Goal: Task Accomplishment & Management: Manage account settings

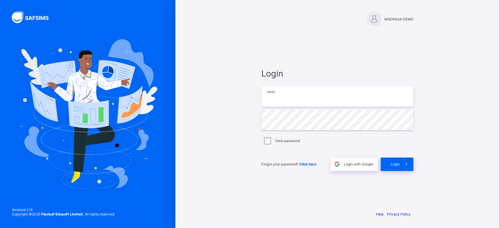
type input "**********"
click at [299, 61] on div "**********" at bounding box center [337, 119] width 164 height 173
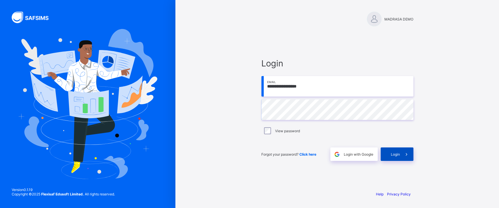
click at [395, 156] on div "Login" at bounding box center [397, 153] width 33 height 13
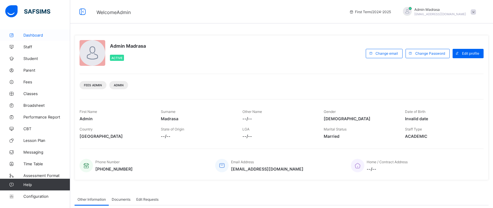
click at [33, 38] on link "Dashboard" at bounding box center [35, 35] width 70 height 12
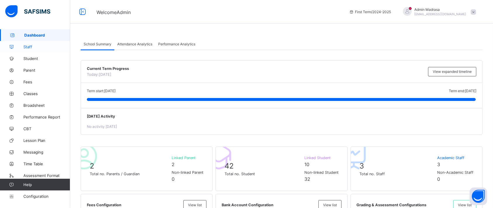
click at [30, 44] on span "Staff" at bounding box center [46, 46] width 47 height 5
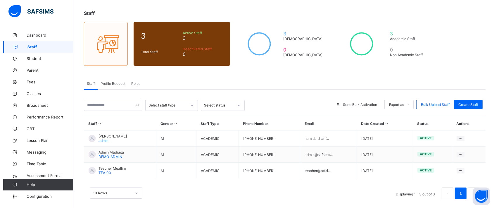
scroll to position [27, 0]
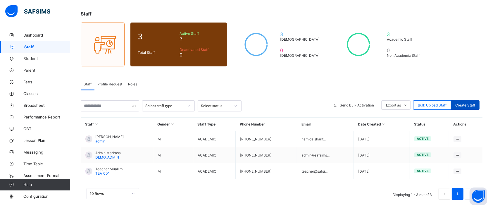
click at [475, 103] on span "Create Staff" at bounding box center [465, 105] width 20 height 4
select select "**"
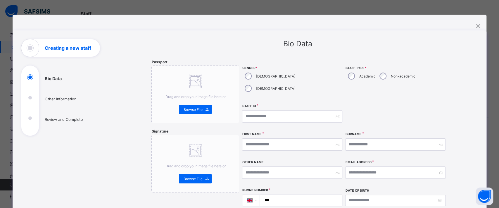
click at [476, 103] on div "**********" at bounding box center [298, 205] width 360 height 332
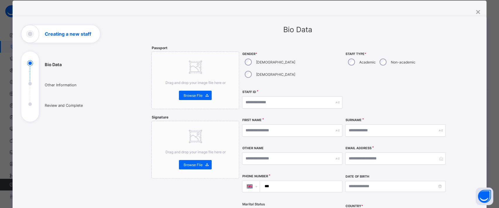
scroll to position [12, 0]
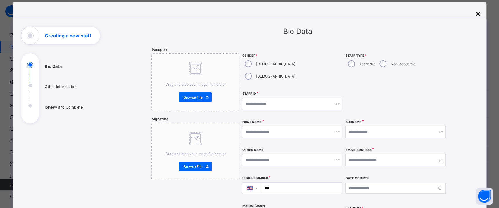
click at [475, 14] on div "×" at bounding box center [478, 13] width 6 height 10
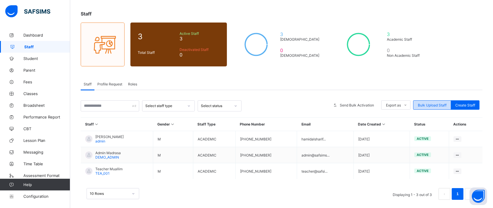
click at [440, 104] on span "Bulk Upload Staff" at bounding box center [432, 105] width 29 height 4
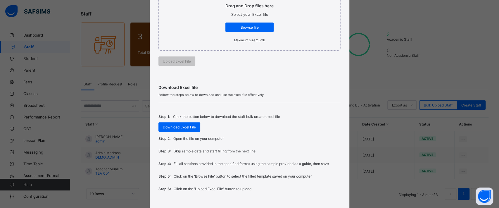
scroll to position [147, 0]
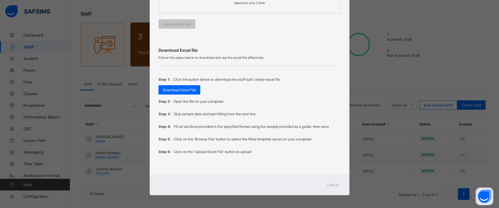
click at [331, 183] on span "Cancel" at bounding box center [333, 184] width 12 height 4
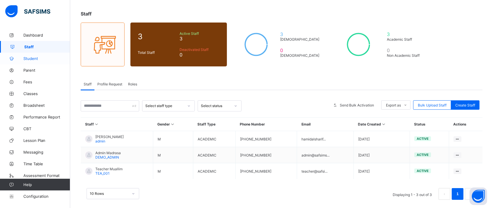
click at [26, 56] on span "Student" at bounding box center [46, 58] width 47 height 5
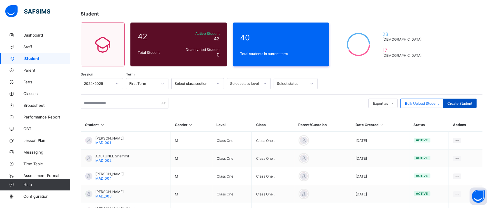
click at [470, 101] on span "Create Student" at bounding box center [459, 103] width 25 height 4
select select "**"
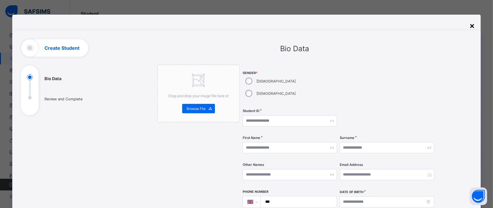
click at [474, 26] on div "×" at bounding box center [472, 25] width 6 height 10
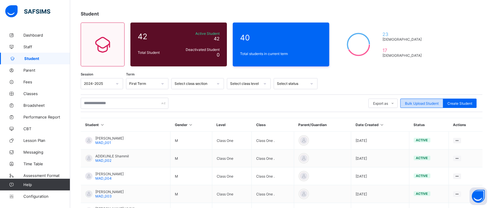
click at [421, 104] on span "Bulk Upload Student" at bounding box center [422, 103] width 34 height 4
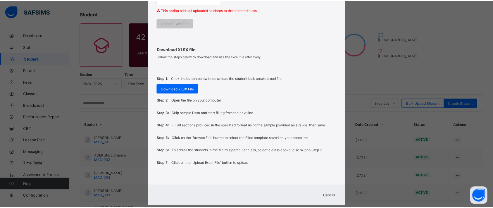
scroll to position [193, 0]
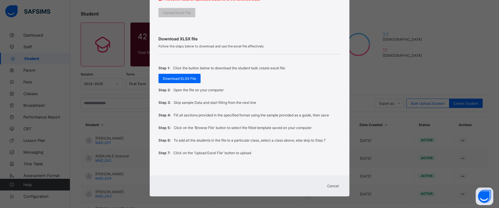
click at [331, 184] on span "Cancel" at bounding box center [333, 186] width 12 height 4
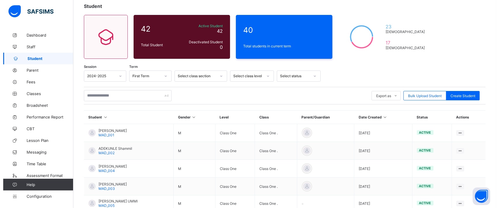
scroll to position [0, 0]
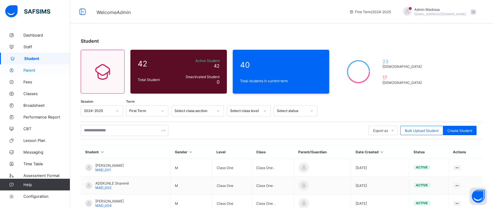
click at [31, 67] on link "Parent" at bounding box center [35, 70] width 70 height 12
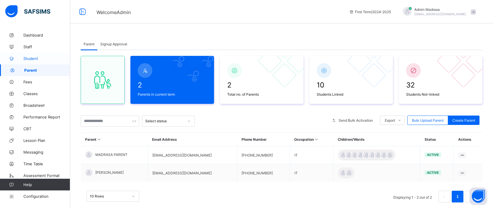
click at [26, 55] on link "Student" at bounding box center [35, 59] width 70 height 12
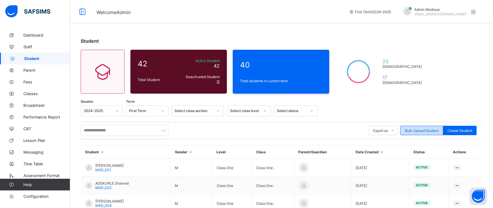
click at [419, 129] on span "Bulk Upload Student" at bounding box center [422, 130] width 34 height 4
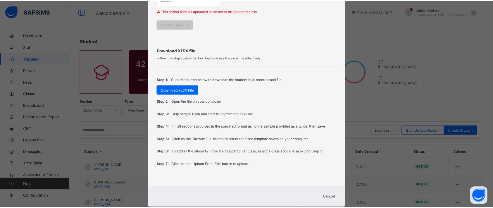
scroll to position [193, 0]
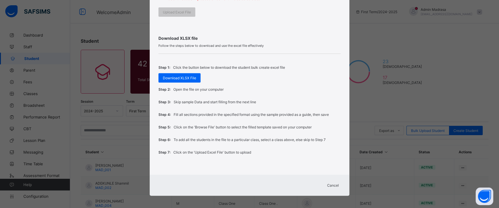
click at [328, 183] on span "Cancel" at bounding box center [333, 185] width 12 height 4
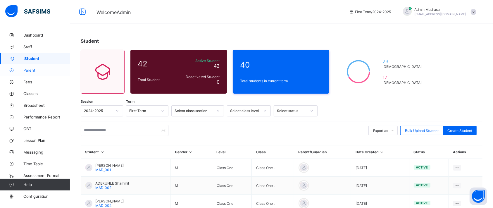
click at [33, 74] on link "Parent" at bounding box center [35, 70] width 70 height 12
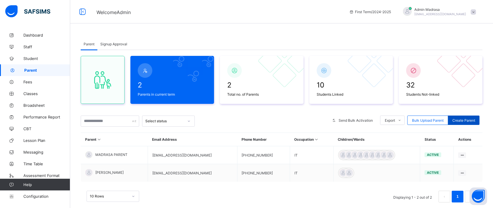
click at [471, 120] on span "Create Parent" at bounding box center [463, 120] width 23 height 4
select select "**"
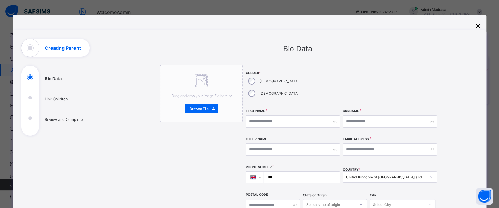
click at [477, 27] on div "×" at bounding box center [478, 25] width 6 height 10
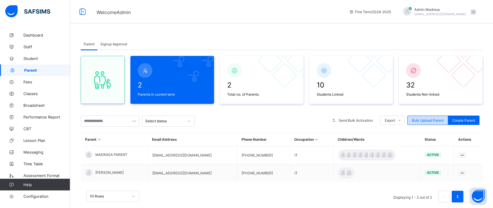
click at [433, 116] on div "Bulk Upload Parent" at bounding box center [427, 119] width 41 height 9
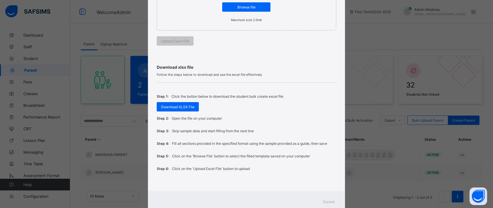
scroll to position [147, 0]
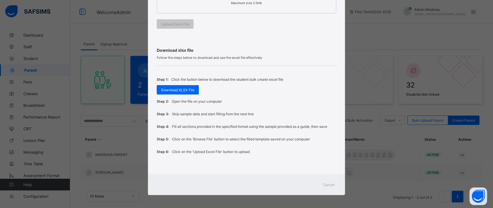
click at [327, 184] on span "Cancel" at bounding box center [329, 184] width 12 height 4
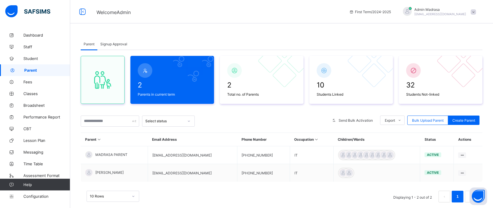
scroll to position [14, 0]
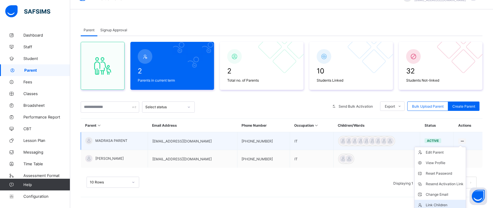
click at [439, 200] on li "Link Children" at bounding box center [439, 205] width 51 height 11
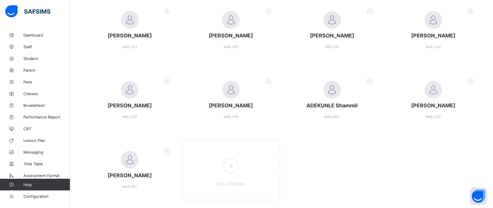
scroll to position [152, 0]
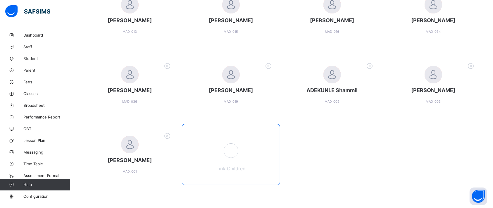
click at [234, 149] on icon at bounding box center [231, 150] width 11 height 9
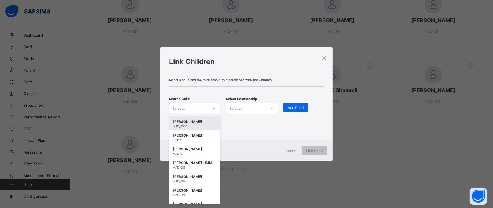
click at [194, 104] on div "Select..." at bounding box center [189, 108] width 40 height 8
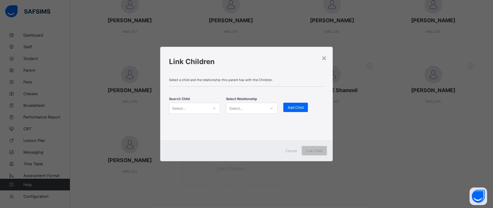
click at [285, 73] on div "Link Children" at bounding box center [246, 60] width 172 height 27
click at [326, 57] on div "×" at bounding box center [324, 58] width 6 height 10
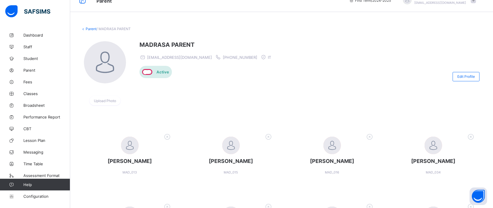
scroll to position [0, 0]
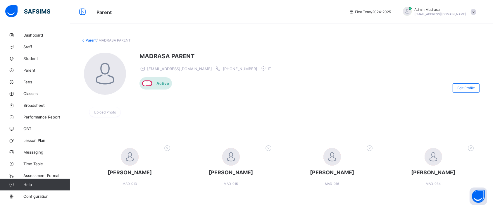
click at [86, 40] on link "Parent" at bounding box center [91, 40] width 11 height 4
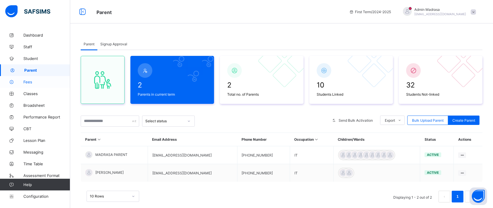
click at [31, 81] on span "Fees" at bounding box center [46, 81] width 47 height 5
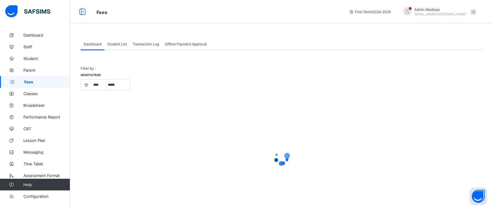
select select "****"
select select "*"
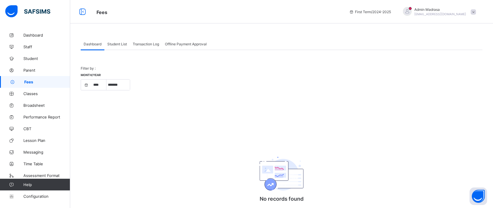
click at [117, 43] on span "Student List" at bounding box center [117, 44] width 20 height 4
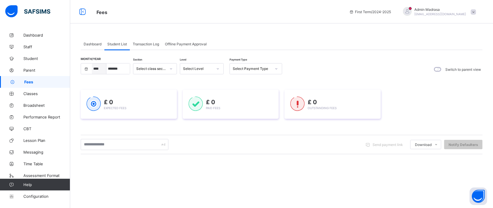
click at [96, 69] on select "**** **** ****" at bounding box center [99, 68] width 15 height 11
select select "****"
click at [92, 63] on select "**** **** ****" at bounding box center [99, 68] width 15 height 11
select select "*"
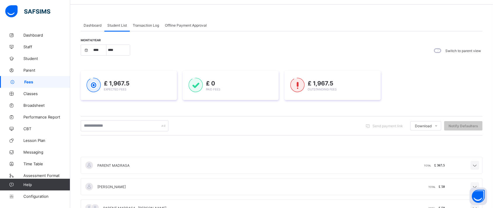
scroll to position [40, 0]
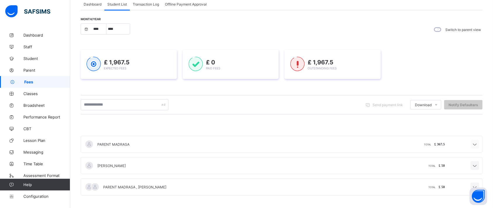
click at [478, 144] on icon at bounding box center [474, 144] width 7 height 6
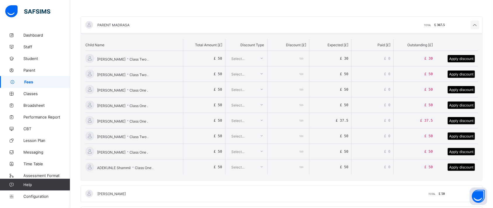
scroll to position [160, 0]
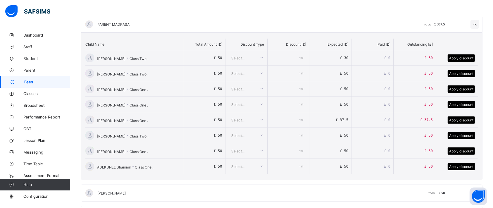
click at [291, 56] on input "**" at bounding box center [288, 57] width 36 height 15
click at [347, 57] on span "£ 30" at bounding box center [344, 58] width 8 height 4
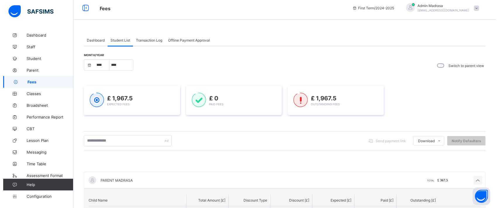
scroll to position [0, 0]
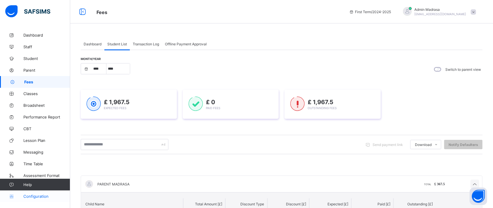
click at [38, 195] on span "Configuration" at bounding box center [46, 196] width 46 height 5
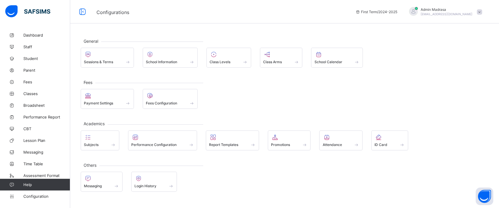
click at [298, 92] on div "Payment Settings Fees Configuration" at bounding box center [285, 99] width 408 height 20
click at [96, 62] on span "Sessions & Terms" at bounding box center [98, 62] width 29 height 4
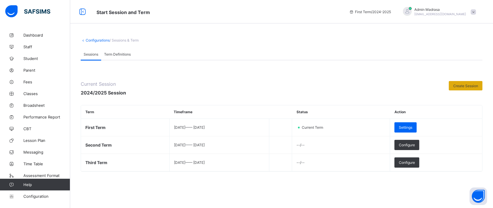
click at [477, 84] on span "Create Session" at bounding box center [465, 86] width 25 height 4
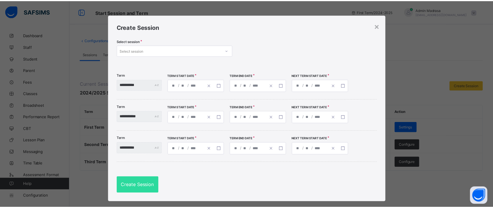
scroll to position [9, 0]
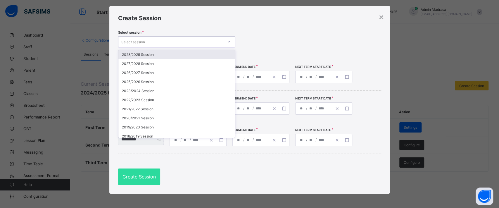
click at [200, 40] on div "Select session" at bounding box center [170, 42] width 105 height 8
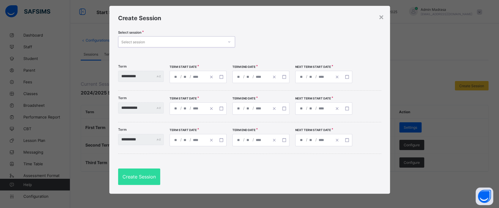
click at [200, 40] on div "Select session" at bounding box center [170, 42] width 105 height 8
click at [378, 16] on div "×" at bounding box center [381, 17] width 6 height 10
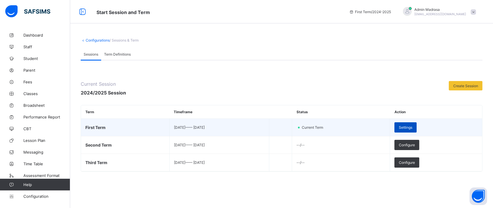
click at [412, 125] on span "Settings" at bounding box center [405, 127] width 13 height 4
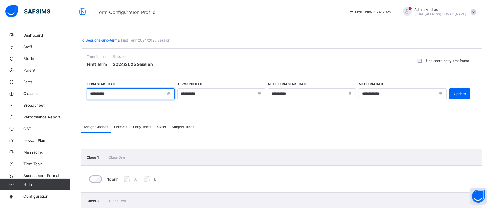
click at [115, 93] on input "**********" at bounding box center [131, 93] width 88 height 11
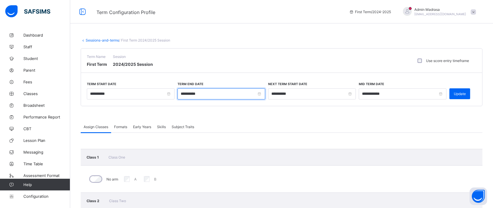
click at [206, 92] on input "**********" at bounding box center [221, 93] width 88 height 11
click at [224, 86] on div "**********" at bounding box center [221, 91] width 88 height 18
click at [94, 39] on link "Sessions-and-terms" at bounding box center [102, 40] width 33 height 4
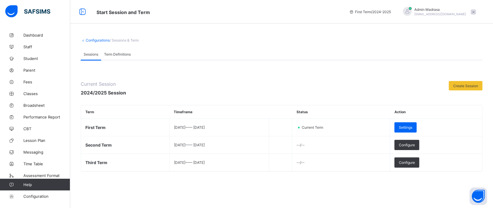
click at [94, 39] on link "Configurations" at bounding box center [98, 40] width 24 height 4
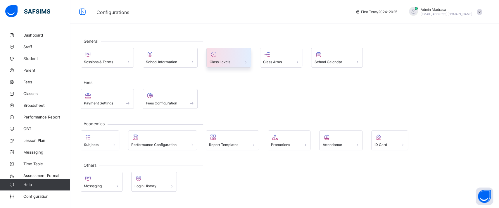
click at [211, 56] on icon at bounding box center [214, 54] width 8 height 7
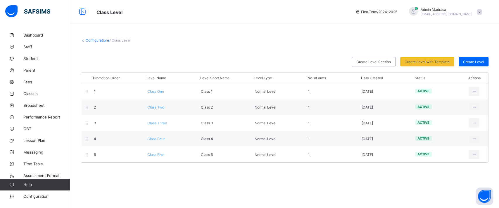
click at [241, 193] on div "Configurations / Class Level Create Level Section Create Level with Template Se…" at bounding box center [284, 104] width 429 height 208
click at [479, 63] on span "Create Level" at bounding box center [473, 62] width 21 height 4
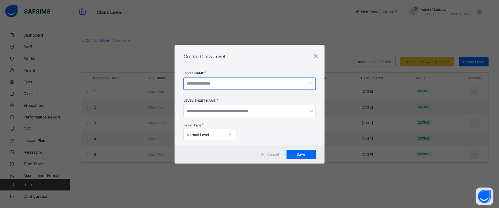
click at [239, 82] on input "text" at bounding box center [249, 83] width 132 height 12
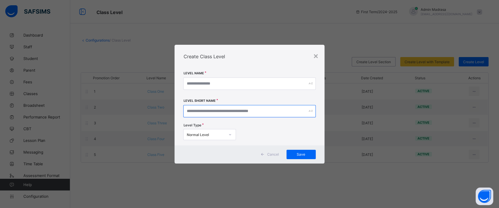
click at [231, 108] on input "text" at bounding box center [249, 111] width 132 height 12
click at [274, 154] on span "Cancel" at bounding box center [273, 154] width 12 height 4
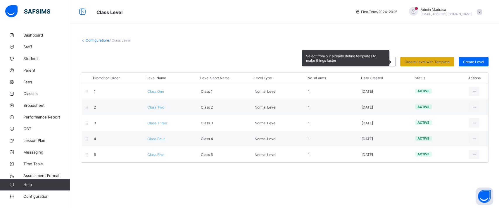
click at [426, 65] on div "Create Level with Template" at bounding box center [427, 61] width 54 height 9
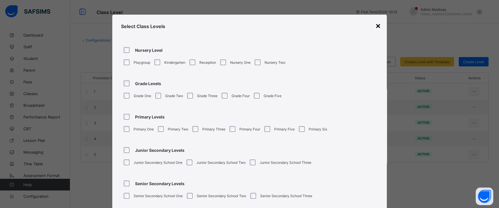
click at [377, 27] on div "×" at bounding box center [378, 25] width 6 height 10
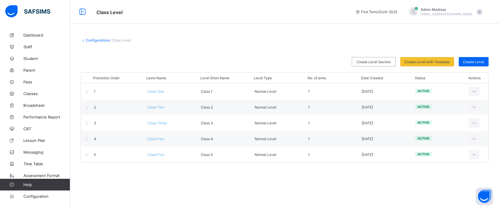
click at [317, 181] on div "Configurations / Class Level Create Level Section Create Level with Template Se…" at bounding box center [284, 104] width 429 height 208
click at [99, 39] on link "Configurations" at bounding box center [98, 40] width 24 height 4
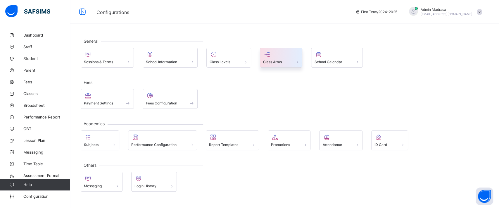
click at [274, 54] on div at bounding box center [281, 54] width 36 height 7
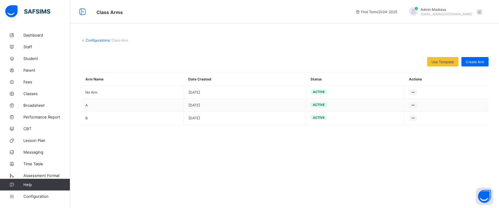
click at [274, 54] on span at bounding box center [285, 52] width 408 height 9
click at [94, 40] on link "Configurations" at bounding box center [98, 40] width 24 height 4
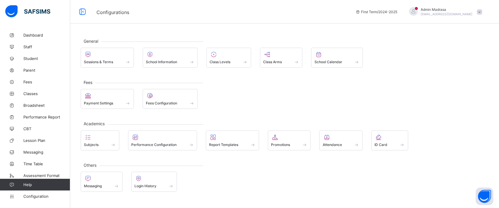
click at [330, 94] on div "Payment Settings Fees Configuration" at bounding box center [285, 99] width 408 height 20
click at [123, 96] on div at bounding box center [107, 95] width 47 height 7
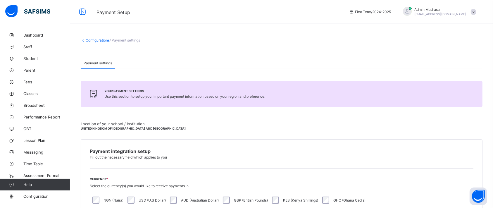
click at [97, 41] on link "Configurations" at bounding box center [98, 40] width 24 height 4
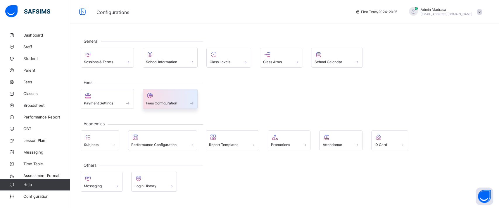
click at [170, 99] on span at bounding box center [170, 99] width 49 height 1
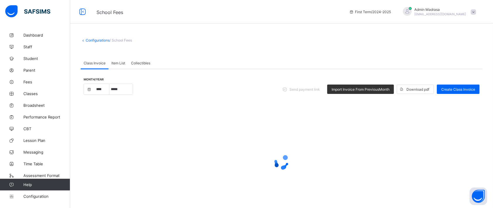
select select "****"
select select "*"
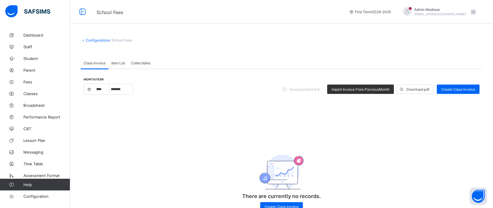
click at [120, 63] on span "Item List" at bounding box center [118, 63] width 14 height 4
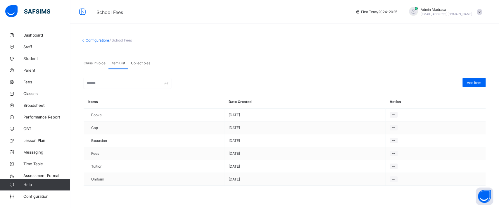
click at [365, 87] on div at bounding box center [316, 83] width 285 height 11
click at [473, 78] on div "Add Item" at bounding box center [473, 82] width 23 height 9
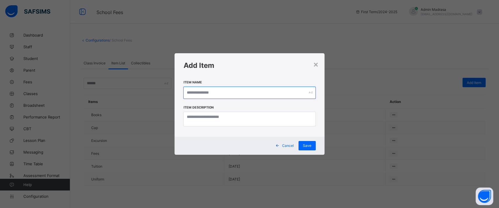
click at [220, 87] on input "text" at bounding box center [249, 93] width 132 height 12
type input "*****"
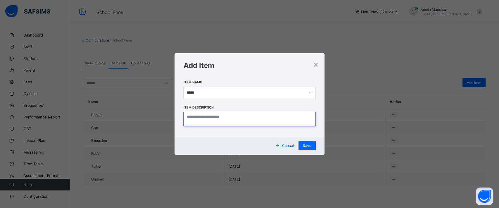
click at [226, 119] on textarea at bounding box center [249, 119] width 132 height 15
click at [206, 115] on textarea at bounding box center [249, 119] width 132 height 15
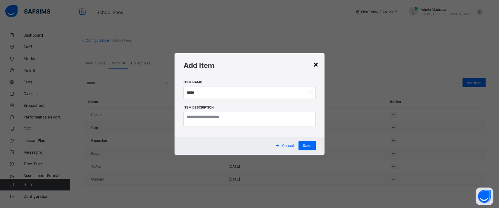
click at [314, 65] on div "×" at bounding box center [316, 64] width 6 height 10
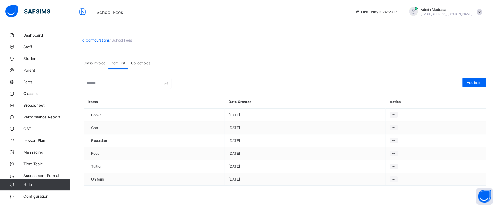
click at [94, 65] on div "Class Invoice" at bounding box center [95, 63] width 28 height 12
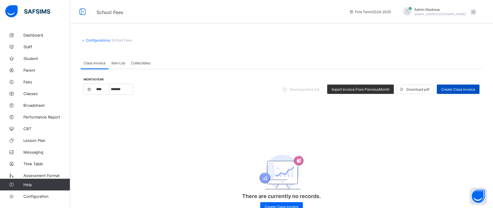
click at [468, 88] on span "Create Class Invoice" at bounding box center [458, 89] width 34 height 4
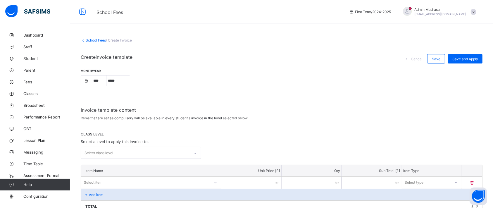
select select "****"
select select "*"
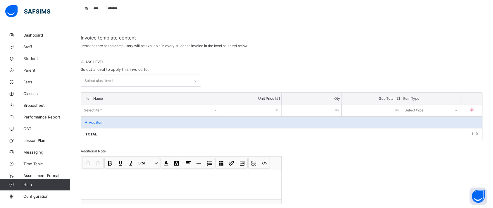
scroll to position [72, 0]
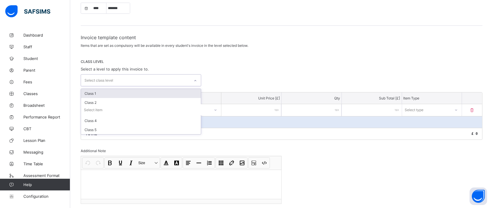
click at [157, 77] on div "Select class level" at bounding box center [135, 80] width 109 height 11
click at [101, 92] on div "Class 1" at bounding box center [141, 93] width 120 height 9
click at [101, 98] on div "Class 2" at bounding box center [141, 102] width 120 height 9
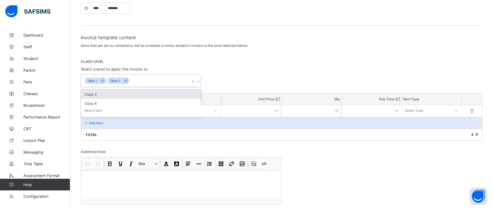
click at [101, 92] on div "Class 3" at bounding box center [141, 94] width 120 height 9
click at [101, 92] on div "Class 4" at bounding box center [141, 94] width 120 height 9
click at [101, 92] on div "Class 5" at bounding box center [141, 94] width 120 height 9
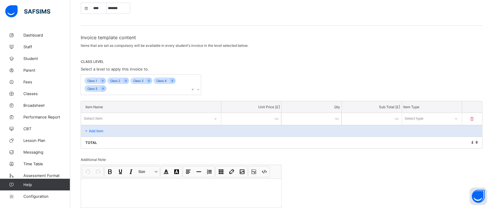
click at [227, 70] on div "CLASS LEVEL Select a level to apply this invoice to. Class 1 Class 2 Class 3 Cl…" at bounding box center [282, 77] width 402 height 36
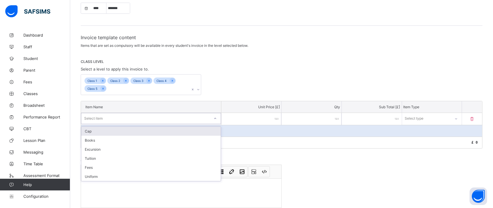
click at [122, 117] on div "Select item" at bounding box center [145, 118] width 128 height 8
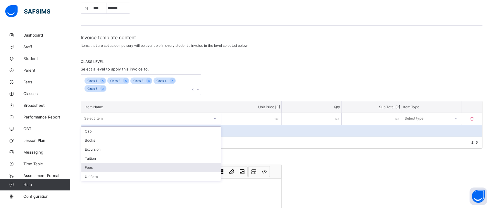
click at [89, 167] on div "Fees" at bounding box center [150, 167] width 139 height 9
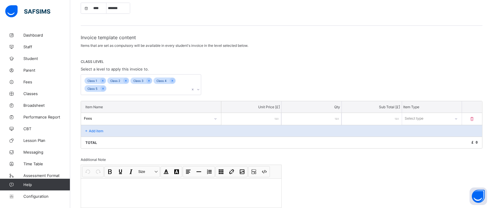
click at [260, 116] on input "number" at bounding box center [251, 119] width 60 height 12
type input "**"
type input "*"
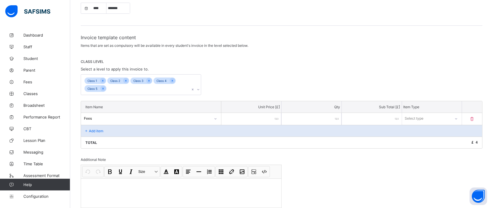
type input "*"
type input "**"
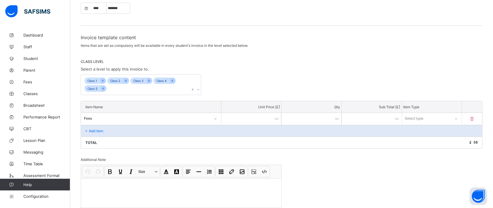
type input "**"
click at [424, 117] on div "Select type" at bounding box center [414, 118] width 19 height 11
click at [420, 129] on div "Compulsory" at bounding box center [431, 131] width 59 height 9
click at [92, 129] on p "Add item" at bounding box center [96, 131] width 14 height 4
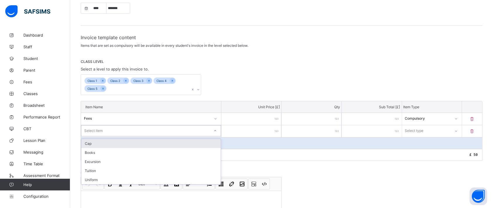
click at [135, 131] on div "Select item" at bounding box center [145, 131] width 128 height 8
click at [99, 150] on div "Books" at bounding box center [150, 152] width 139 height 9
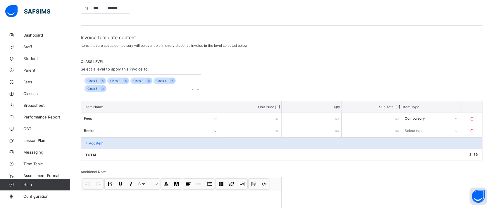
click at [258, 129] on input "number" at bounding box center [251, 131] width 60 height 12
type input "*"
type input "**"
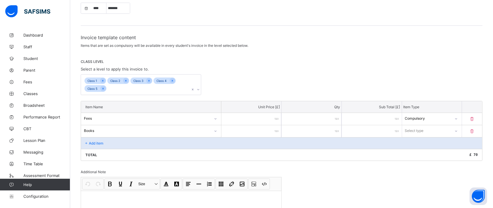
type input "**"
click at [430, 127] on div "Select type" at bounding box center [426, 131] width 48 height 8
click at [419, 150] on div "Optional" at bounding box center [431, 152] width 59 height 9
click at [293, 156] on div "Total £ 70" at bounding box center [281, 155] width 401 height 12
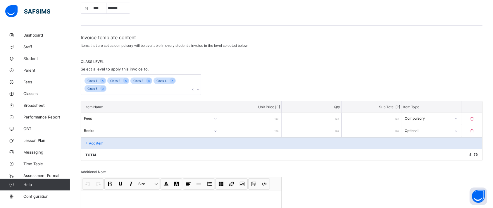
click at [351, 70] on div "CLASS LEVEL Select a level to apply this invoice to. Class 1 Class 2 Class 3 Cl…" at bounding box center [282, 77] width 402 height 36
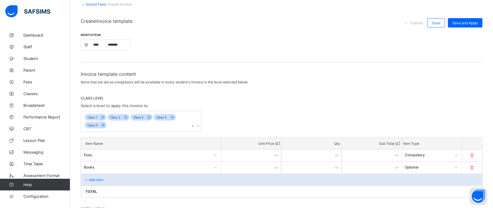
scroll to position [0, 0]
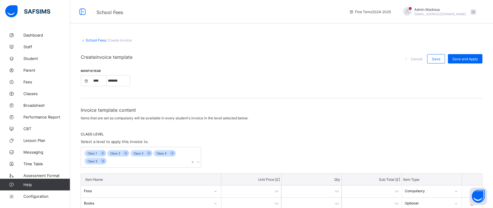
click at [96, 40] on link "School Fees" at bounding box center [96, 40] width 20 height 4
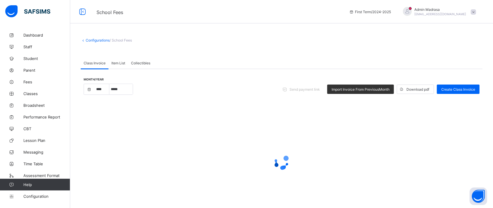
select select "****"
select select "*"
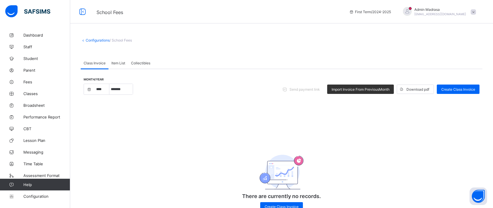
click at [96, 40] on link "Configurations" at bounding box center [98, 40] width 24 height 4
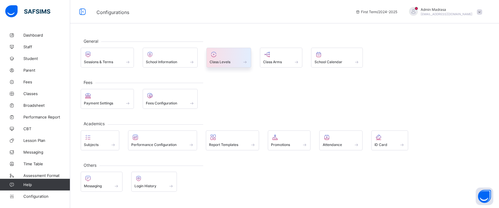
click at [231, 58] on span at bounding box center [229, 58] width 38 height 1
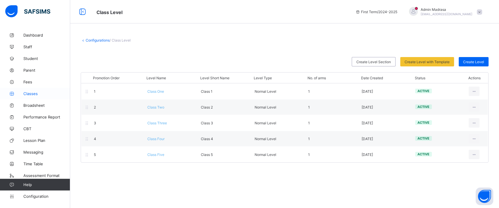
click at [33, 97] on link "Classes" at bounding box center [35, 94] width 70 height 12
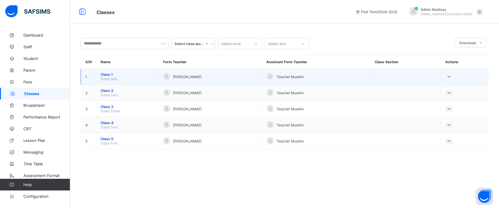
click at [105, 74] on span "Class 1" at bounding box center [127, 74] width 53 height 4
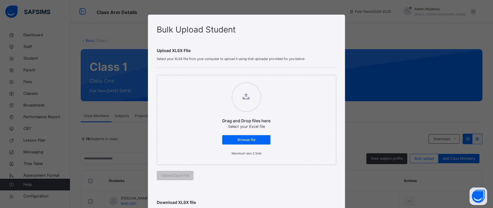
scroll to position [118, 0]
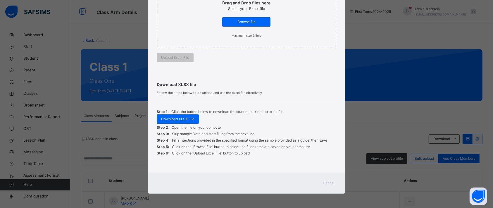
click at [334, 181] on span "Cancel" at bounding box center [329, 182] width 12 height 5
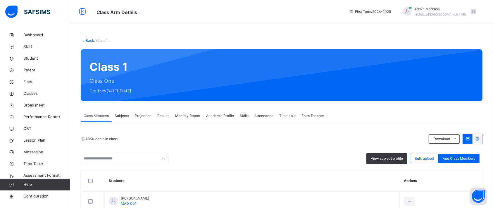
click at [313, 160] on div "View subject profile Bulk upload Add Class Members" at bounding box center [282, 158] width 402 height 11
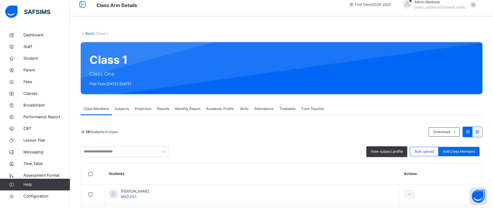
scroll to position [5, 0]
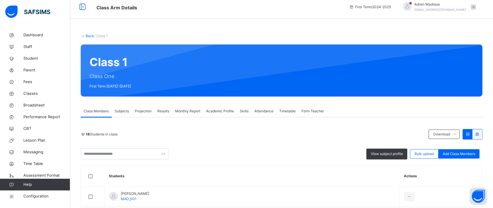
click at [117, 112] on span "Subjects" at bounding box center [122, 110] width 14 height 5
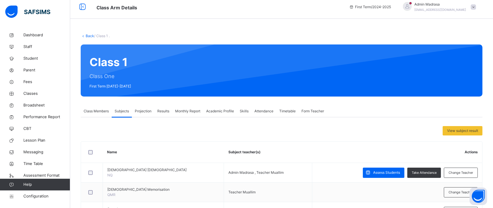
click at [139, 110] on span "Projection" at bounding box center [143, 110] width 17 height 5
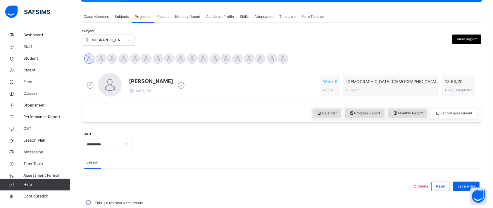
scroll to position [97, 0]
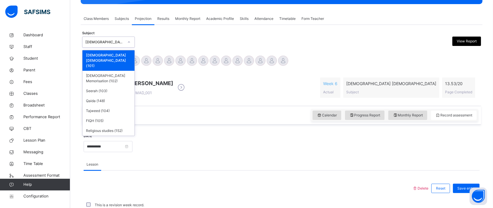
click at [131, 41] on div at bounding box center [129, 41] width 10 height 9
click at [109, 71] on div "Quran Memorisation (102)" at bounding box center [108, 78] width 52 height 15
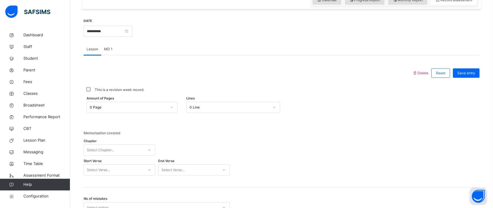
scroll to position [240, 0]
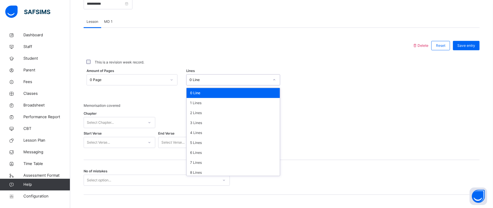
click at [216, 81] on div "0 Line" at bounding box center [229, 79] width 80 height 5
click at [202, 123] on div "3 Lines" at bounding box center [232, 123] width 93 height 10
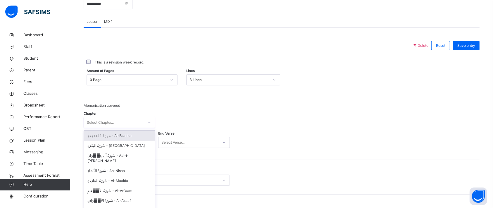
click at [120, 122] on div "option سُورَةُ ٱلْفَاتِحَةِ - Al-Faatiha focused, 1 of 114. 114 results availab…" at bounding box center [120, 122] width 72 height 11
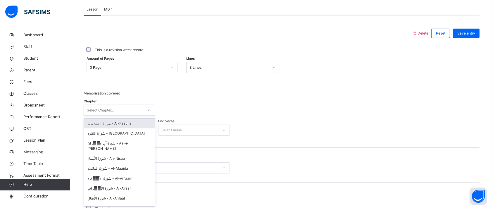
scroll to position [253, 0]
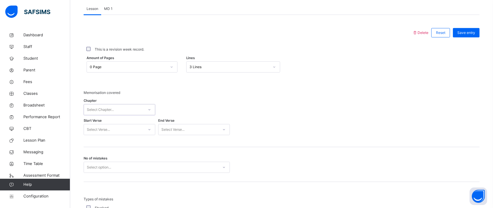
click at [127, 109] on div "Select Chapter..." at bounding box center [114, 109] width 60 height 9
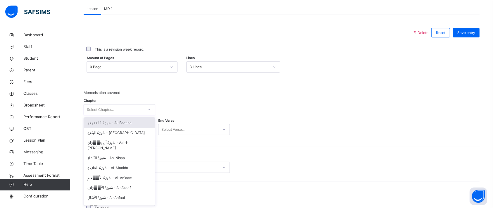
click at [127, 109] on div "Select Chapter..." at bounding box center [114, 109] width 60 height 9
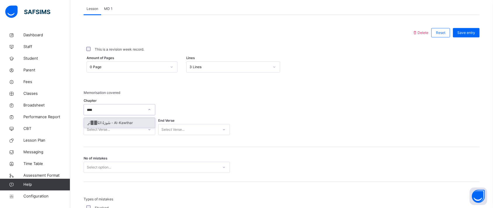
type input "*****"
click at [122, 122] on div "سُورَةُ الكَوۡثَرِ - Al-Kawthar" at bounding box center [119, 123] width 71 height 10
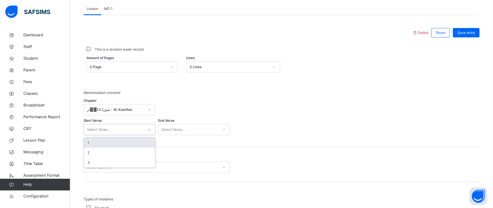
click at [113, 132] on div "Select Verse..." at bounding box center [114, 129] width 60 height 9
click at [98, 139] on div "1" at bounding box center [119, 143] width 71 height 10
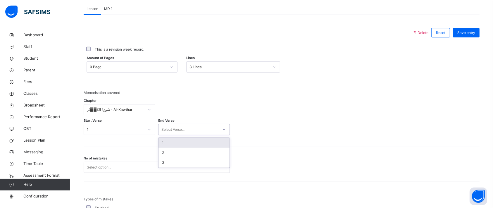
click at [165, 127] on div "Select Verse..." at bounding box center [172, 129] width 23 height 11
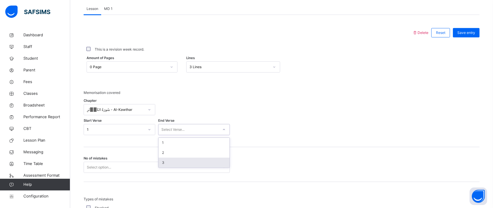
click at [170, 160] on div "3" at bounding box center [193, 163] width 71 height 10
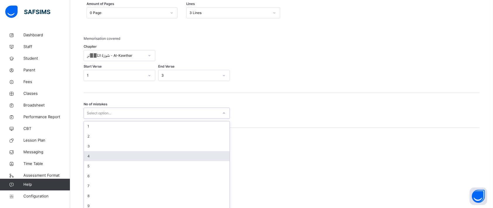
click at [130, 119] on div "option 4 focused, 4 of 10. 10 results available. Use Up and Down to choose opti…" at bounding box center [157, 113] width 146 height 11
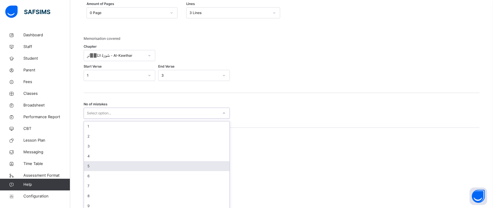
scroll to position [310, 0]
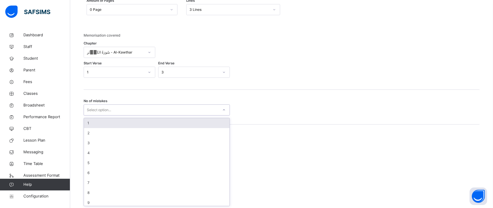
click at [117, 122] on div "1" at bounding box center [157, 123] width 146 height 10
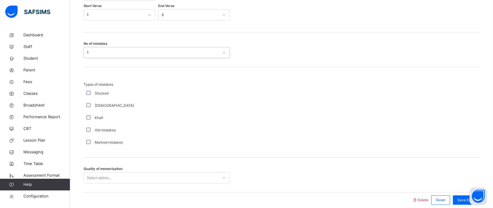
scroll to position [393, 0]
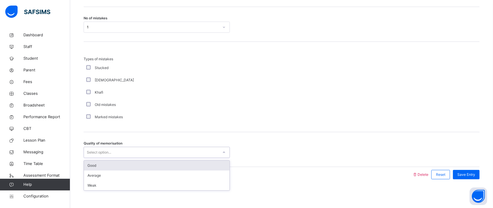
click at [143, 152] on div "Select option..." at bounding box center [151, 152] width 134 height 9
click at [117, 166] on div "Good" at bounding box center [157, 165] width 146 height 10
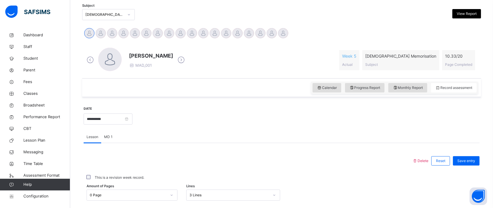
scroll to position [86, 0]
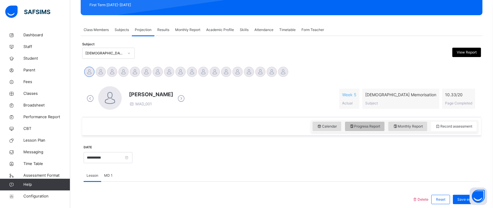
click at [359, 127] on span "Progress Report" at bounding box center [364, 126] width 31 height 5
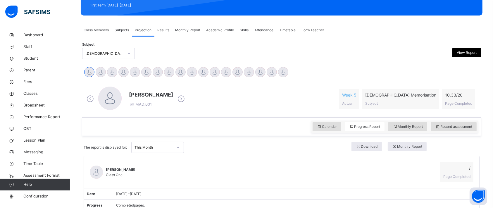
scroll to position [84, 0]
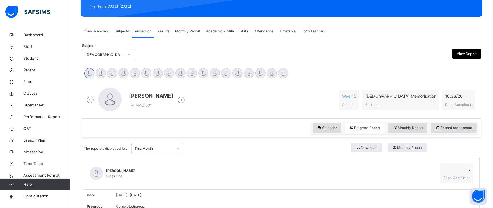
click at [260, 30] on span "Attendance" at bounding box center [263, 31] width 19 height 5
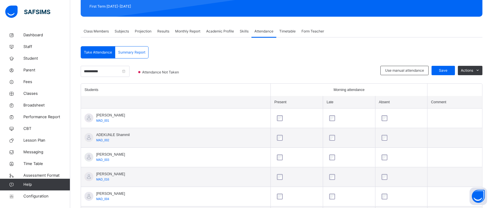
click at [260, 30] on span "Attendance" at bounding box center [263, 31] width 19 height 5
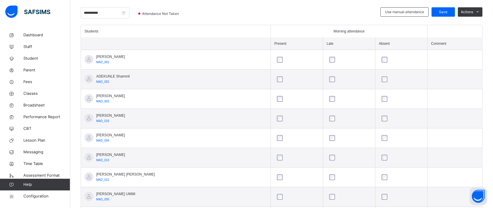
scroll to position [126, 0]
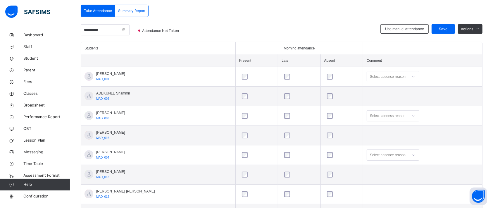
click at [385, 78] on div "Select absence reason" at bounding box center [388, 76] width 36 height 11
click at [388, 74] on div "Select absence reason" at bounding box center [388, 76] width 36 height 11
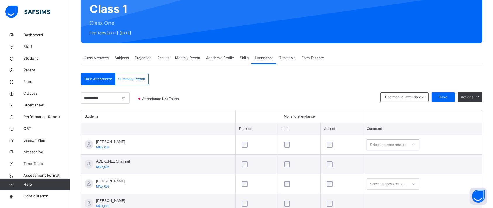
scroll to position [56, 0]
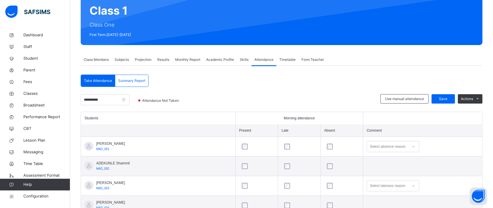
click at [131, 81] on span "Summary Report" at bounding box center [131, 80] width 27 height 5
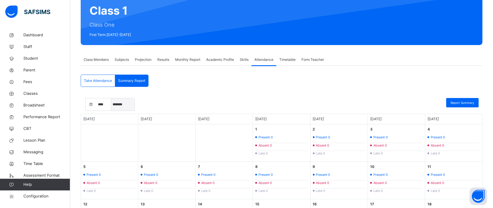
click at [118, 99] on select "***** ******* ******** ***** ***** *** ****" at bounding box center [122, 104] width 23 height 12
click at [96, 104] on select "**** **** ****" at bounding box center [103, 104] width 15 height 12
select select "****"
select select "*"
click at [122, 103] on select "***** ******* ******** ***** ***** *** ****" at bounding box center [122, 104] width 23 height 12
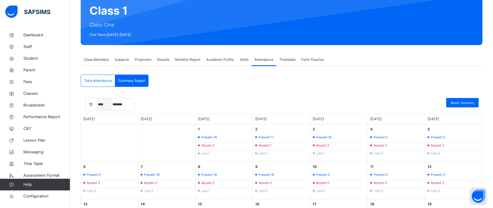
drag, startPoint x: 122, startPoint y: 103, endPoint x: 104, endPoint y: 103, distance: 17.8
click at [104, 103] on div "**** **** **** ***** ******* ******** ***** ***** *** **** *** * * * * * * * * …" at bounding box center [109, 104] width 49 height 13
click at [104, 103] on select "**** **** ****" at bounding box center [103, 104] width 15 height 12
click at [213, 88] on div "**********" at bounding box center [282, 194] width 402 height 238
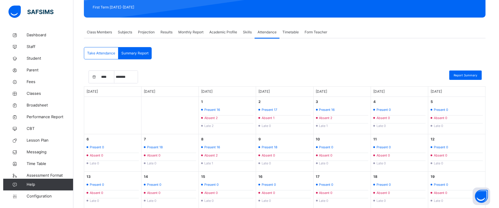
scroll to position [83, 0]
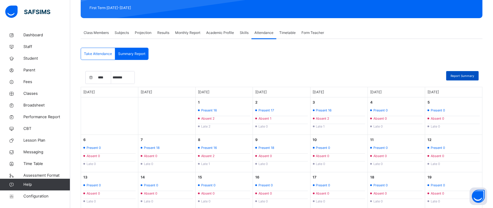
click at [471, 75] on span "Report Summary" at bounding box center [462, 76] width 24 height 4
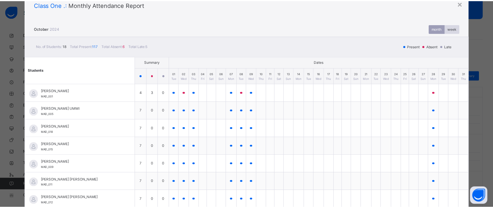
scroll to position [0, 0]
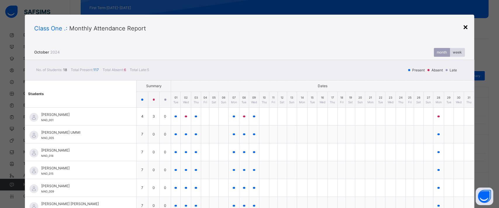
click at [464, 25] on div "×" at bounding box center [466, 26] width 6 height 12
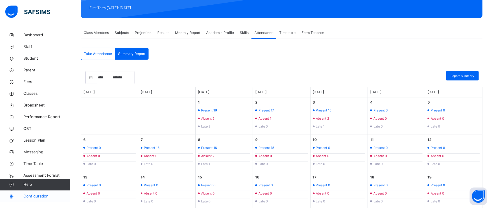
click at [33, 193] on span "Configuration" at bounding box center [46, 196] width 46 height 6
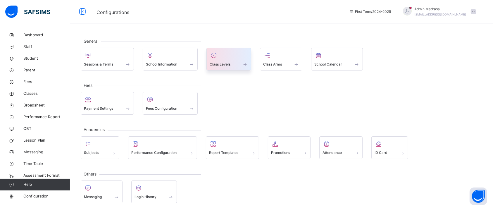
click at [225, 57] on div at bounding box center [229, 55] width 38 height 9
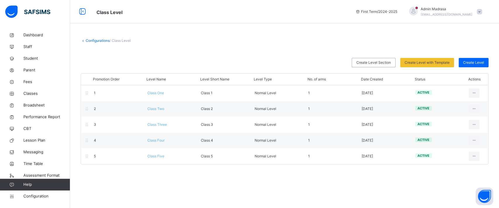
click at [94, 41] on link "Configurations" at bounding box center [98, 40] width 24 height 4
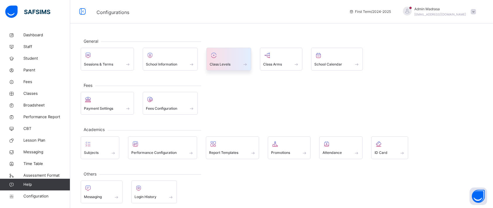
click at [223, 60] on span at bounding box center [229, 60] width 38 height 1
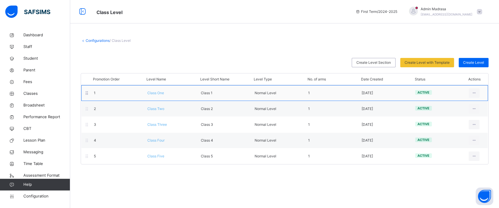
click at [156, 92] on span "Class One" at bounding box center [155, 93] width 17 height 4
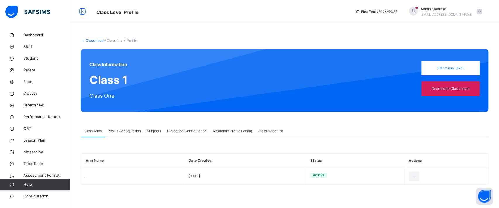
click at [181, 129] on span "Projection Configuration" at bounding box center [187, 130] width 40 height 5
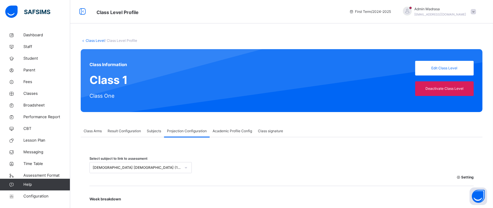
type input "**"
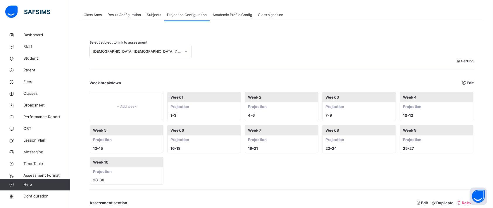
scroll to position [117, 0]
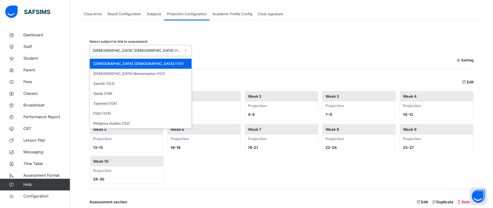
click at [131, 50] on div "Nazrah Quran (101)" at bounding box center [137, 50] width 88 height 5
click at [125, 72] on div "Quran Memorisation (102)" at bounding box center [141, 74] width 102 height 10
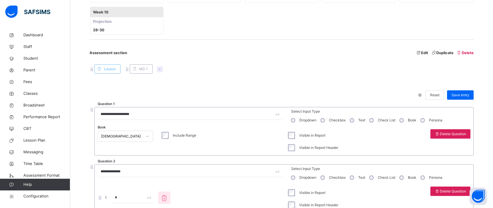
scroll to position [269, 0]
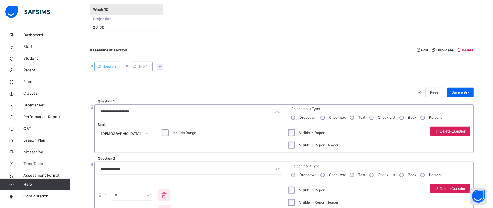
click at [129, 133] on div "Quran" at bounding box center [122, 133] width 42 height 5
click at [257, 144] on div "Book 0 results available. Select is focused ,type to refine list, press Down to…" at bounding box center [190, 139] width 185 height 25
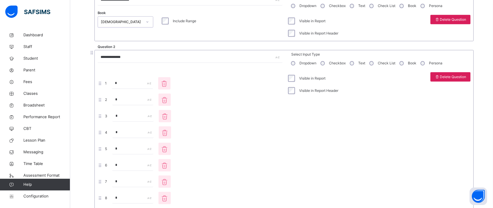
scroll to position [383, 0]
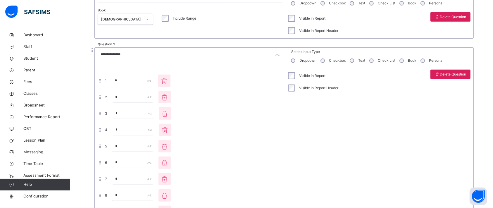
click at [169, 197] on icon at bounding box center [164, 195] width 9 height 8
click at [169, 196] on icon at bounding box center [164, 195] width 9 height 8
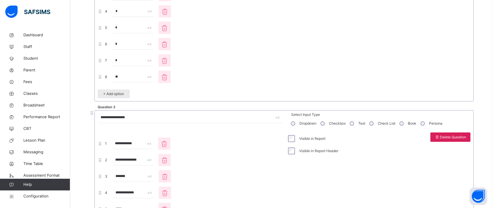
scroll to position [497, 0]
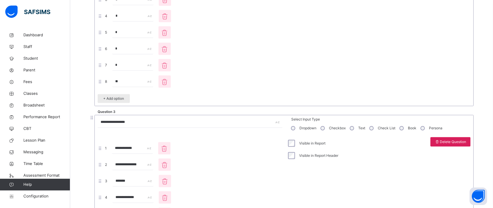
click at [171, 85] on span at bounding box center [164, 81] width 12 height 12
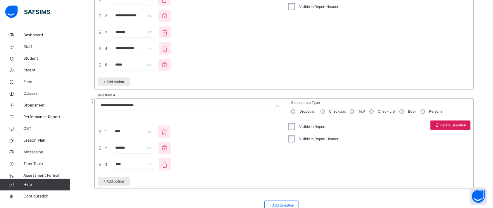
scroll to position [651, 0]
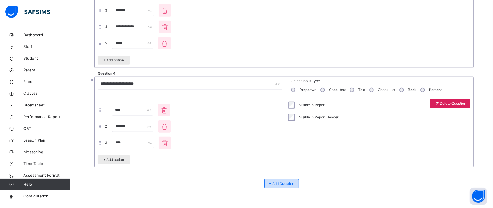
click at [286, 184] on span "+ Add Question" at bounding box center [281, 183] width 25 height 5
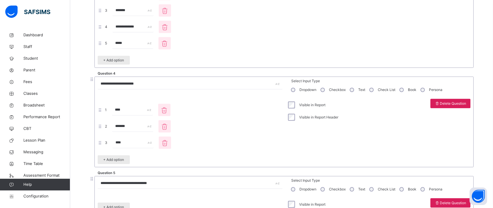
scroll to position [708, 0]
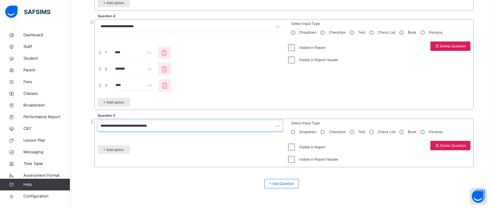
click at [162, 125] on input "**********" at bounding box center [190, 125] width 185 height 11
click at [157, 123] on input "**********" at bounding box center [190, 125] width 185 height 11
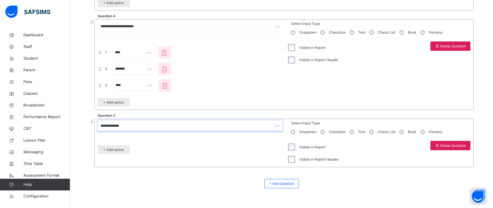
click at [157, 123] on input "**********" at bounding box center [190, 125] width 185 height 11
click at [121, 127] on input "******" at bounding box center [190, 125] width 185 height 11
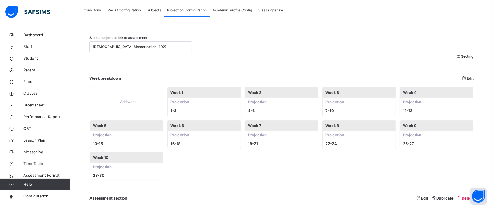
scroll to position [134, 0]
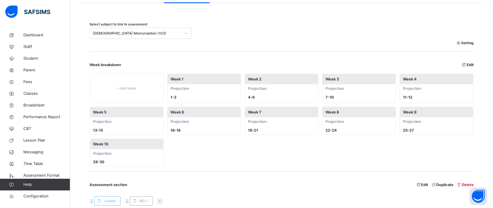
type input "*********"
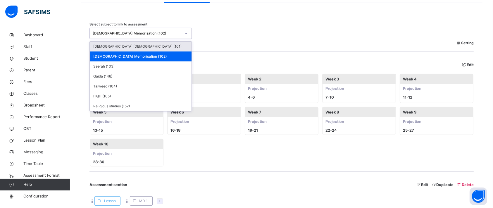
click at [155, 35] on div "Quran Memorisation (102)" at bounding box center [137, 33] width 88 height 5
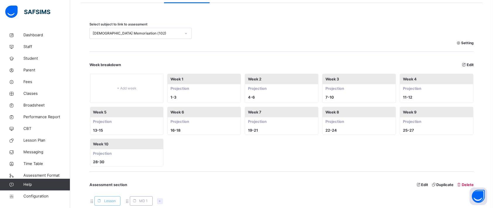
click at [279, 42] on div "Setting" at bounding box center [281, 43] width 384 height 8
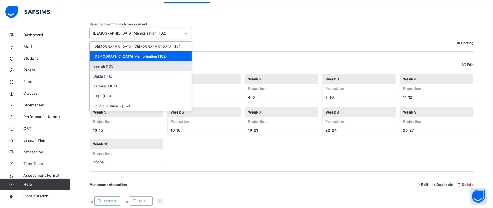
drag, startPoint x: 157, startPoint y: 34, endPoint x: 123, endPoint y: 66, distance: 46.9
click at [123, 39] on div "option Quran Memorisation (102), selected. option Seerah (103) focused, 3 of 7.…" at bounding box center [140, 33] width 102 height 11
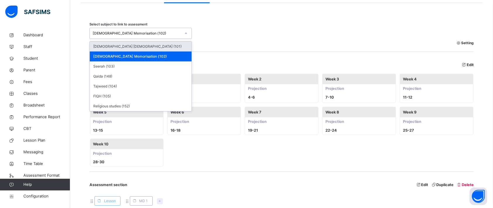
click at [139, 45] on div "Nazrah Quran (101)" at bounding box center [141, 47] width 102 height 10
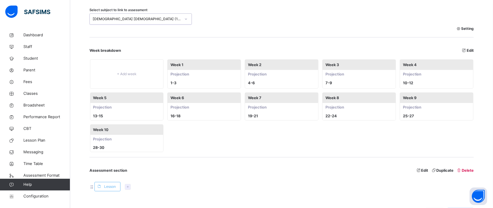
scroll to position [153, 0]
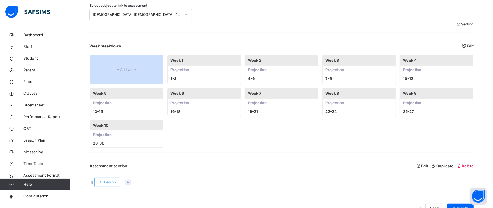
click at [136, 71] on span "+ Add week" at bounding box center [127, 69] width 64 height 5
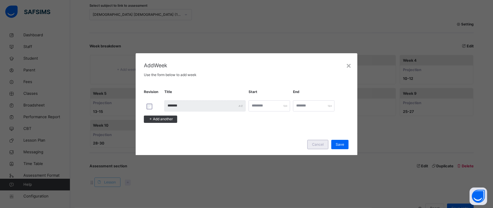
click at [324, 146] on span "Cancel" at bounding box center [318, 144] width 12 height 5
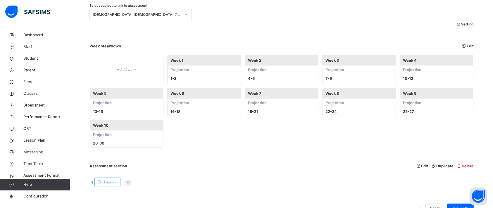
click at [273, 118] on div "+ Add week Week 1 Projection 1 - 3 Week 2 Projection 4 - 6 Week 3 Projection 7 …" at bounding box center [281, 102] width 384 height 94
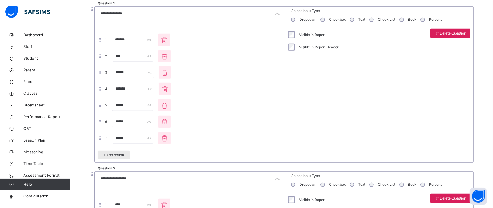
scroll to position [367, 0]
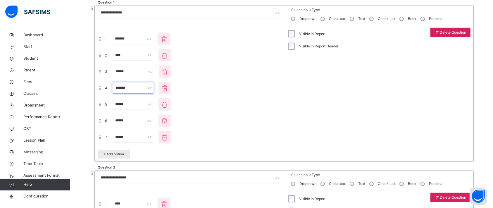
click at [135, 84] on input "*******" at bounding box center [133, 87] width 41 height 11
type input "*******"
click at [135, 84] on input "*******" at bounding box center [133, 87] width 41 height 11
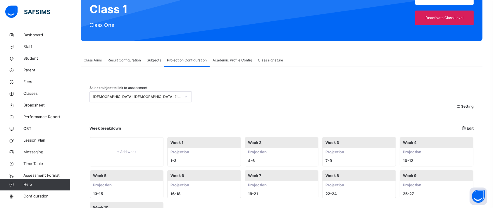
scroll to position [70, 0]
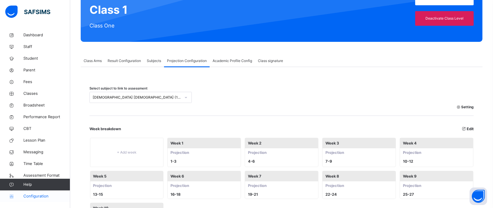
click at [36, 191] on link "Configuration" at bounding box center [35, 196] width 70 height 12
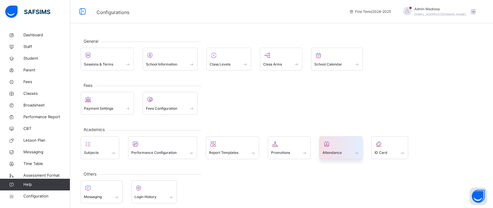
click at [330, 148] on span at bounding box center [340, 148] width 37 height 1
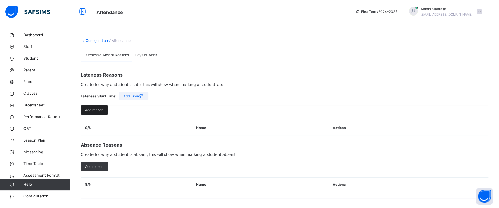
click at [94, 110] on span "Add reason" at bounding box center [94, 109] width 18 height 5
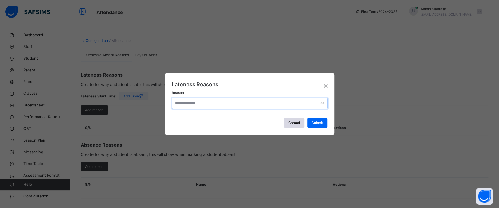
click at [215, 105] on input "text" at bounding box center [249, 103] width 155 height 11
drag, startPoint x: 215, startPoint y: 105, endPoint x: 201, endPoint y: 104, distance: 14.4
click at [201, 104] on input "text" at bounding box center [249, 103] width 155 height 11
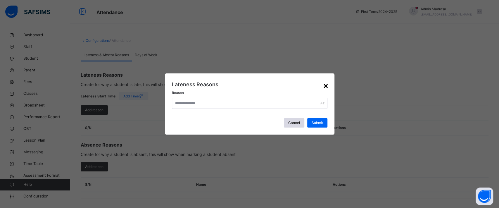
click at [324, 83] on div "×" at bounding box center [326, 85] width 6 height 12
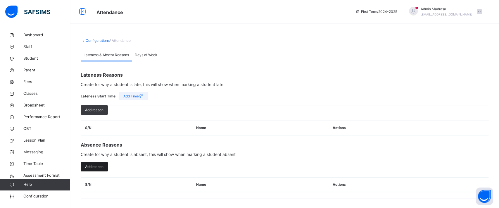
click at [98, 164] on span "Add reason" at bounding box center [94, 166] width 18 height 5
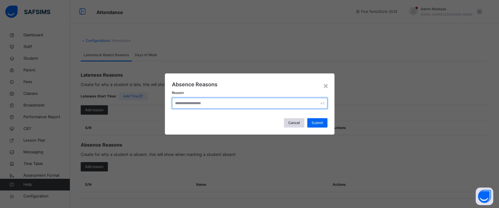
click at [208, 106] on input "text" at bounding box center [249, 103] width 155 height 11
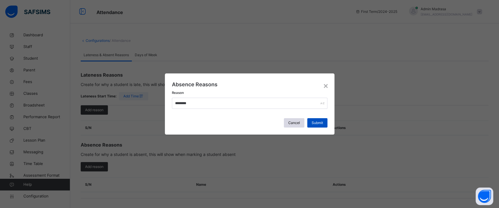
click at [314, 123] on span "Submit" at bounding box center [317, 122] width 11 height 5
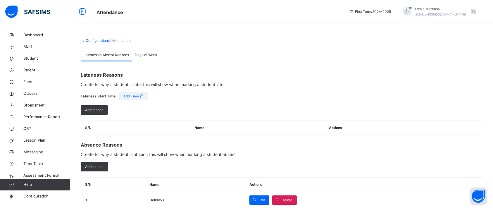
scroll to position [15, 0]
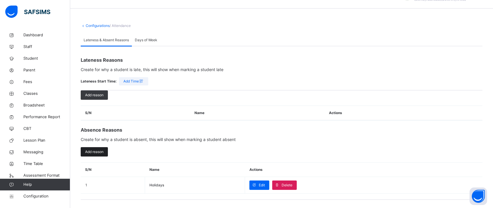
click at [99, 151] on span "Add reason" at bounding box center [94, 151] width 18 height 5
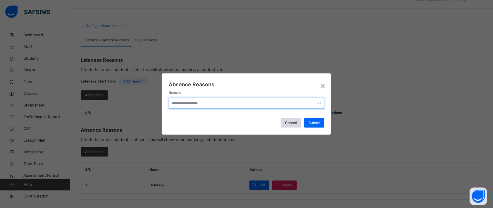
click at [201, 105] on input "text" at bounding box center [246, 103] width 155 height 11
type input "*********"
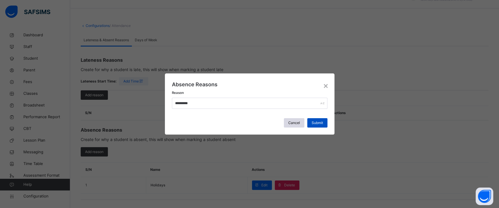
click at [323, 121] on div "Submit" at bounding box center [317, 122] width 20 height 9
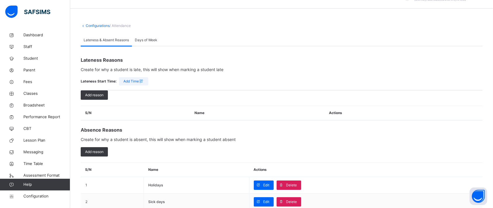
scroll to position [32, 0]
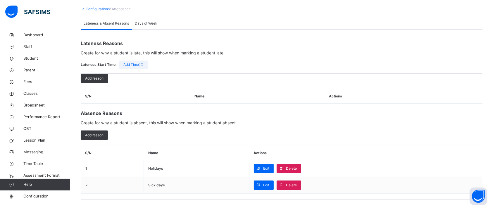
click at [135, 65] on span "Add Time" at bounding box center [133, 64] width 20 height 5
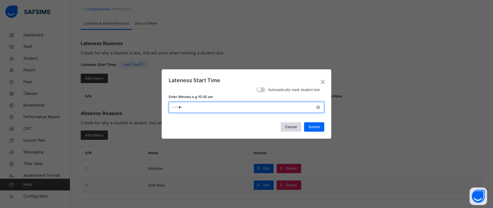
click at [208, 103] on input "*****" at bounding box center [246, 107] width 155 height 11
click at [200, 106] on input "*****" at bounding box center [246, 107] width 155 height 11
click at [179, 106] on input "*****" at bounding box center [246, 107] width 155 height 11
type input "*****"
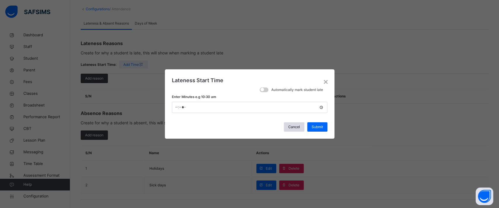
click at [209, 127] on div "Cancel Submit" at bounding box center [249, 126] width 155 height 9
click at [264, 91] on span at bounding box center [264, 89] width 9 height 5
click at [264, 91] on span at bounding box center [266, 90] width 4 height 4
click at [295, 124] on div "Cancel" at bounding box center [294, 126] width 20 height 9
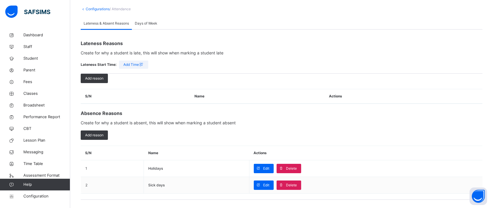
click at [148, 21] on span "Days of Week" at bounding box center [146, 23] width 23 height 5
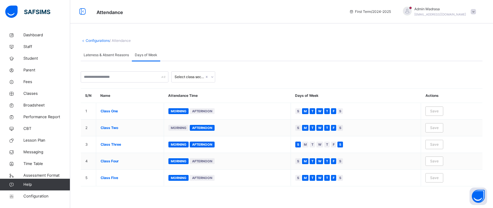
scroll to position [0, 0]
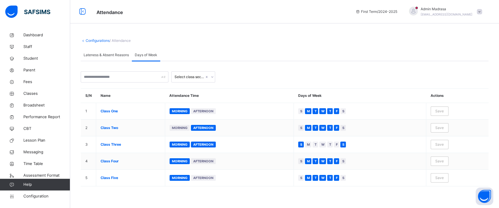
click at [94, 42] on link "Configurations" at bounding box center [98, 40] width 24 height 4
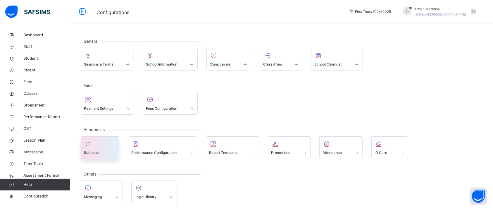
click at [98, 139] on div at bounding box center [100, 143] width 32 height 9
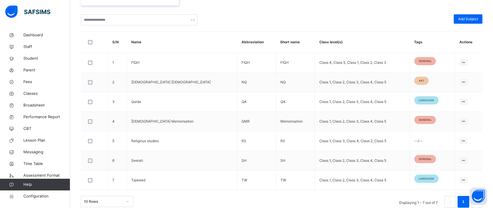
scroll to position [144, 0]
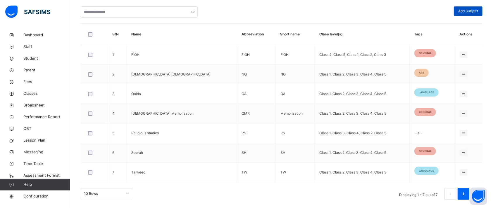
click at [473, 11] on span "Add Subject" at bounding box center [468, 10] width 20 height 5
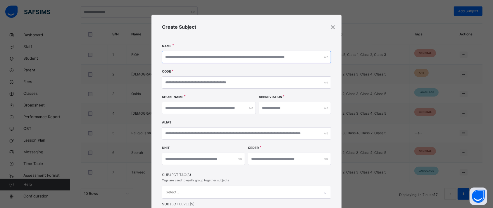
click at [207, 55] on input "text" at bounding box center [246, 57] width 169 height 12
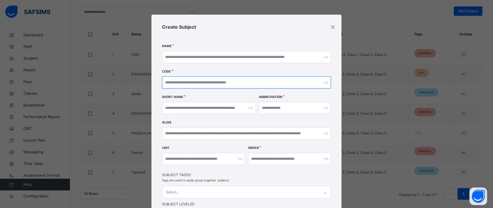
click at [203, 82] on input "text" at bounding box center [246, 82] width 169 height 12
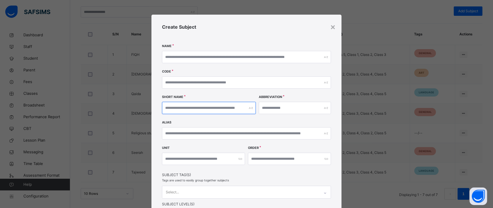
click at [197, 104] on input "text" at bounding box center [209, 108] width 94 height 12
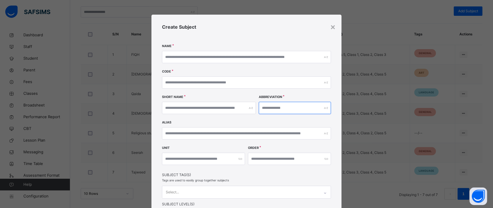
click at [286, 110] on input "text" at bounding box center [295, 108] width 72 height 12
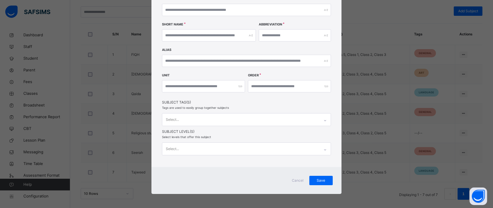
scroll to position [72, 0]
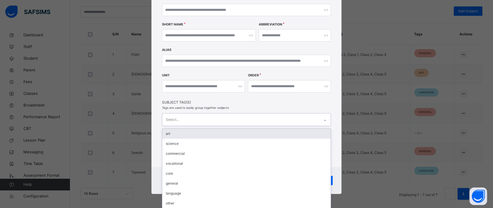
click at [195, 121] on div "Select..." at bounding box center [240, 119] width 157 height 12
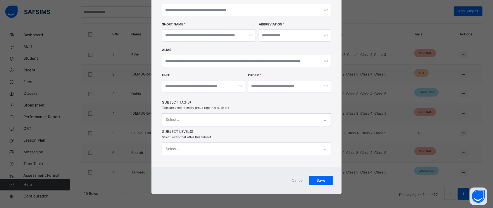
click at [199, 122] on div "Select..." at bounding box center [240, 119] width 157 height 12
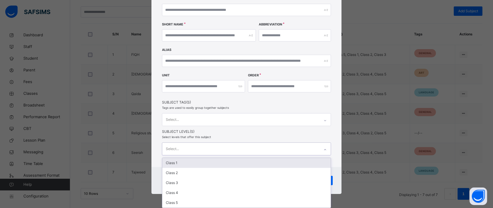
click at [197, 148] on div "Select..." at bounding box center [240, 149] width 157 height 12
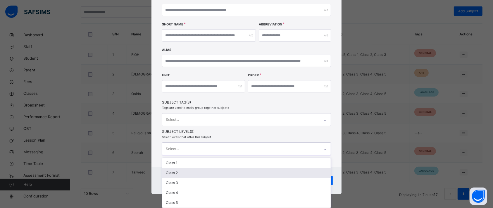
click at [209, 170] on div "Class 2" at bounding box center [246, 173] width 168 height 10
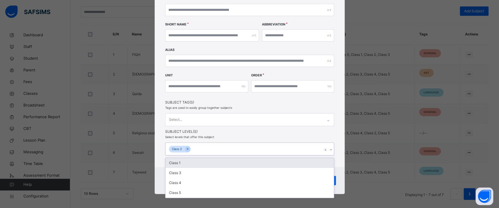
click at [200, 165] on div "Class 1" at bounding box center [249, 163] width 168 height 10
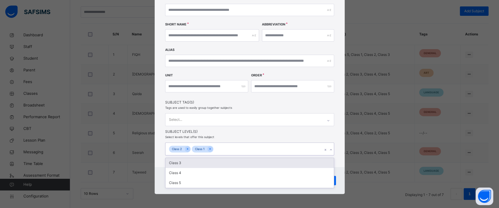
click at [200, 165] on div "Class 3" at bounding box center [249, 163] width 168 height 10
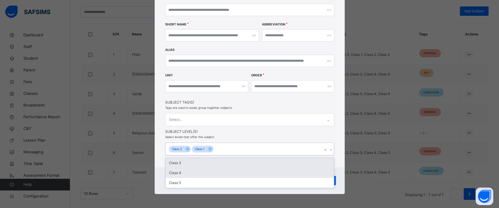
click at [200, 168] on div "Class 4" at bounding box center [249, 173] width 168 height 10
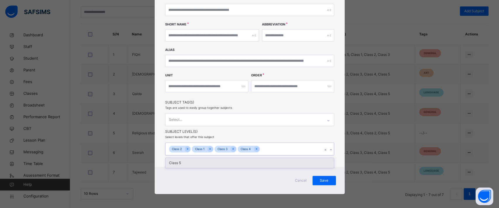
click at [200, 165] on div "Class 5" at bounding box center [249, 163] width 168 height 10
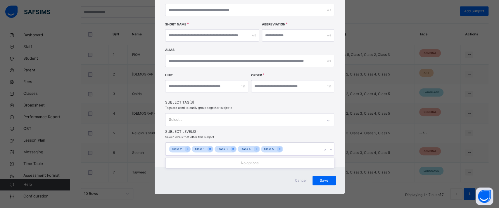
click at [200, 165] on div "No options" at bounding box center [249, 163] width 168 height 10
click at [271, 130] on span "Subject Level(s)" at bounding box center [249, 131] width 169 height 5
click at [299, 180] on span "Cancel" at bounding box center [301, 180] width 14 height 5
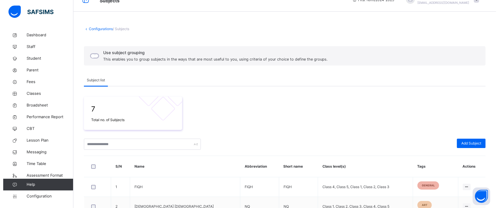
scroll to position [0, 0]
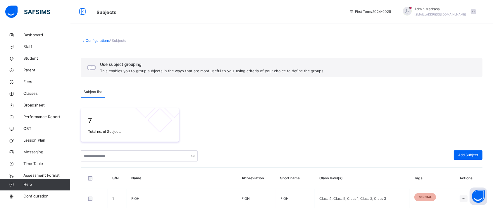
click at [91, 41] on link "Configurations" at bounding box center [98, 40] width 24 height 4
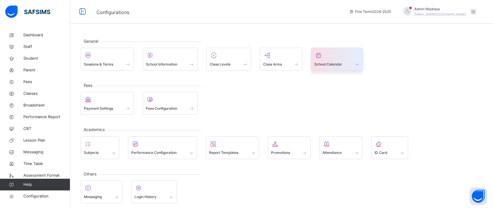
click at [331, 63] on span "School Calendar" at bounding box center [328, 64] width 28 height 5
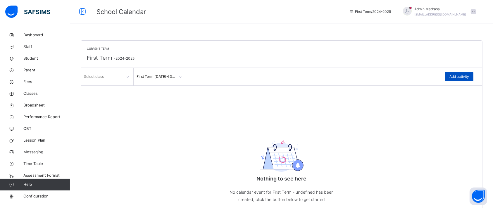
click at [462, 77] on span "Add activity" at bounding box center [459, 76] width 20 height 5
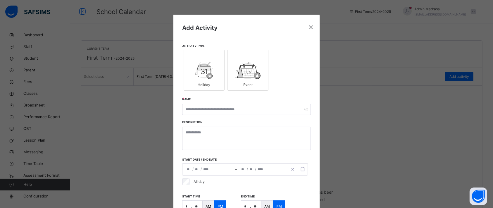
click at [236, 75] on img at bounding box center [247, 71] width 25 height 18
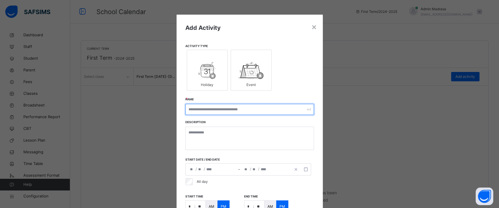
click at [223, 109] on input "text" at bounding box center [249, 109] width 129 height 11
type input "*"
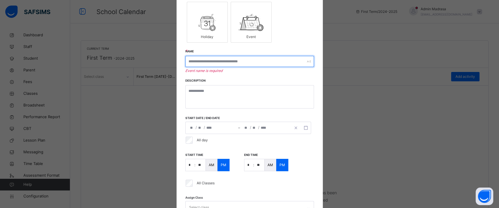
scroll to position [78, 0]
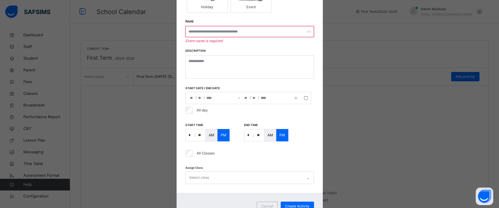
click at [191, 132] on input "*" at bounding box center [190, 135] width 9 height 12
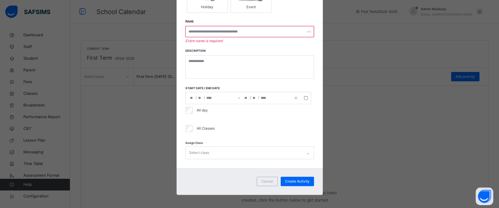
scroll to position [81, 0]
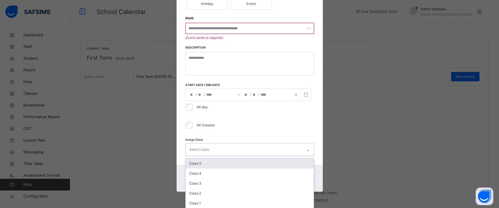
click at [208, 148] on div "Select class" at bounding box center [244, 149] width 117 height 12
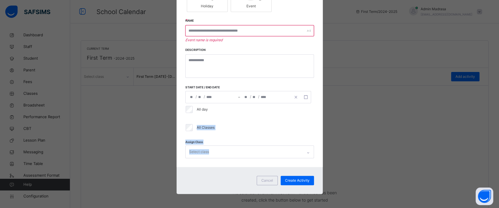
click at [187, 125] on div "**********" at bounding box center [250, 51] width 146 height 231
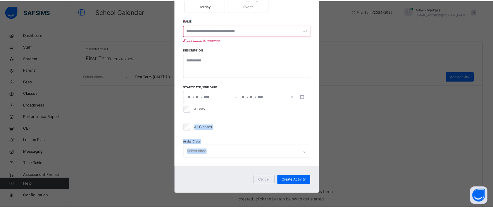
scroll to position [66, 0]
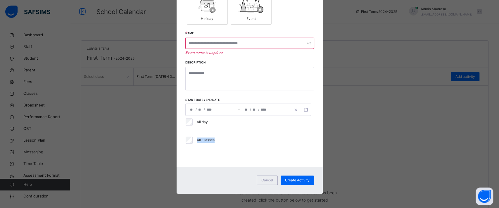
click at [230, 151] on div "**********" at bounding box center [250, 58] width 146 height 218
click at [208, 12] on img at bounding box center [207, 5] width 18 height 18
click at [210, 19] on div "Holiday" at bounding box center [207, 18] width 34 height 11
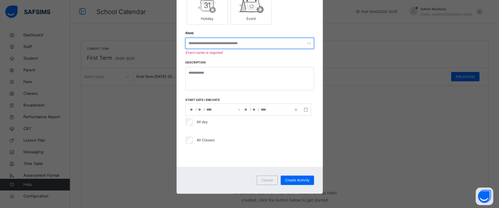
click at [204, 48] on input "text" at bounding box center [249, 43] width 129 height 11
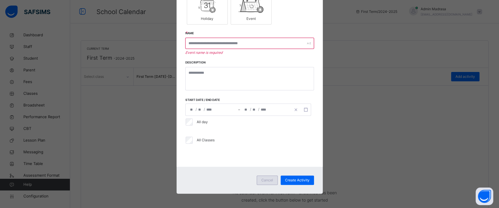
click at [269, 177] on span "Cancel" at bounding box center [267, 179] width 12 height 5
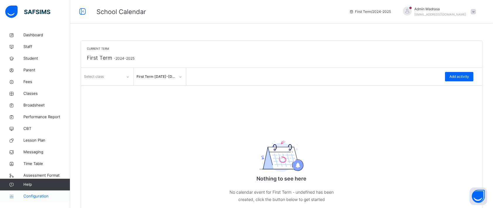
click at [43, 199] on span "Configuration" at bounding box center [46, 196] width 46 height 6
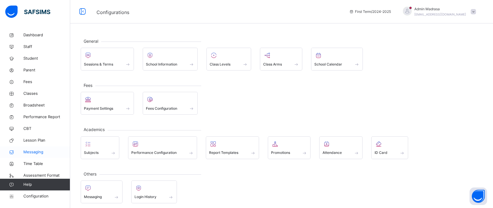
click at [30, 152] on span "Messaging" at bounding box center [46, 152] width 47 height 6
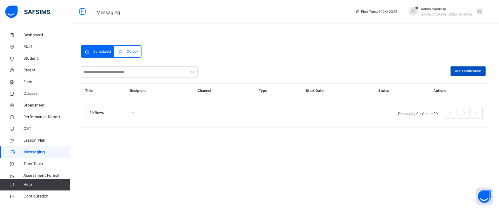
click at [464, 75] on div "Add Notification" at bounding box center [467, 70] width 35 height 9
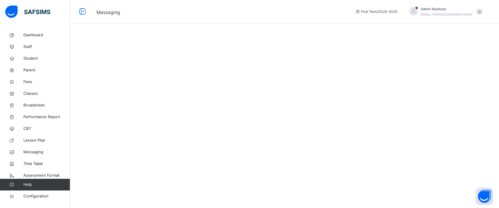
select select "*"
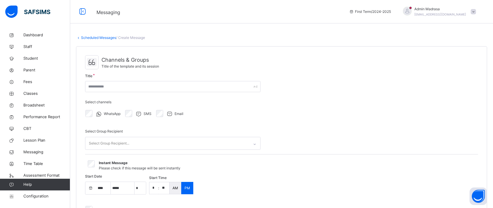
select select "****"
click at [37, 199] on link "Configuration" at bounding box center [35, 196] width 70 height 12
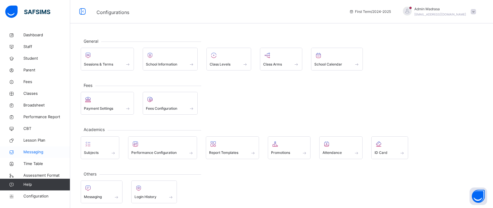
click at [30, 151] on span "Messaging" at bounding box center [46, 152] width 47 height 6
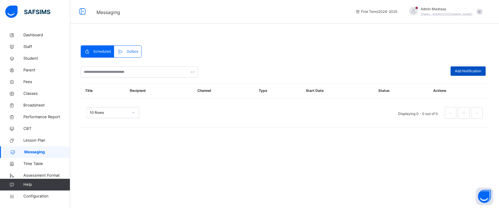
click at [469, 67] on div "Add Notification" at bounding box center [467, 70] width 35 height 9
select select "*"
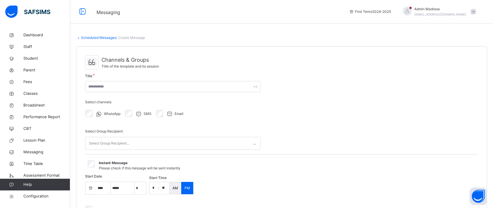
select select "****"
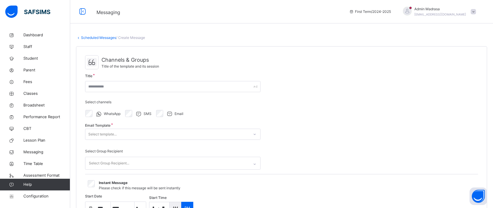
select select "**"
click at [163, 132] on div "Select template..." at bounding box center [167, 134] width 164 height 9
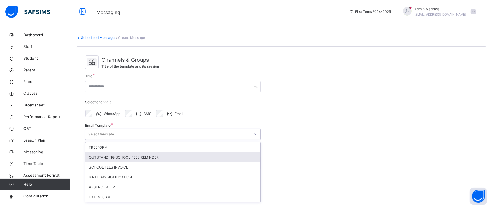
click at [134, 156] on div "OUTSTANDING SCHOOL FEES REMINDER" at bounding box center [172, 157] width 175 height 10
type input "**********"
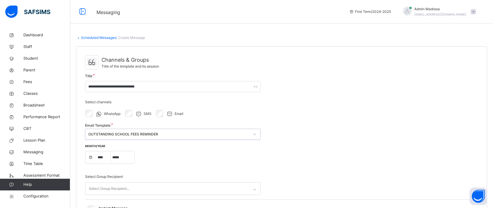
select select "****"
select select "*"
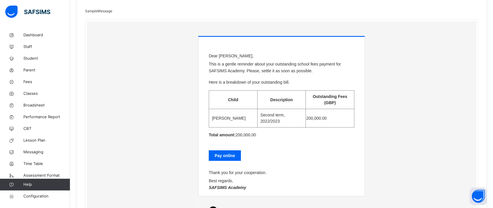
scroll to position [268, 0]
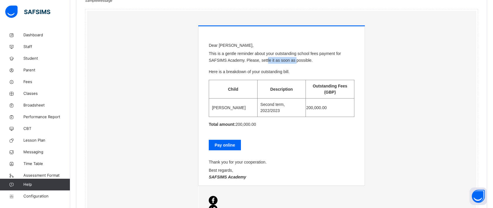
drag, startPoint x: 213, startPoint y: 57, endPoint x: 250, endPoint y: 57, distance: 37.7
click at [250, 57] on p "This is a gentle reminder about your outstanding school fees payment for SAFSIM…" at bounding box center [282, 56] width 146 height 13
click at [233, 105] on td "Adam Doe" at bounding box center [233, 107] width 49 height 18
click at [281, 109] on td "Second term, 2022/2023" at bounding box center [281, 107] width 49 height 18
click at [321, 108] on td "200,000.00" at bounding box center [330, 107] width 49 height 18
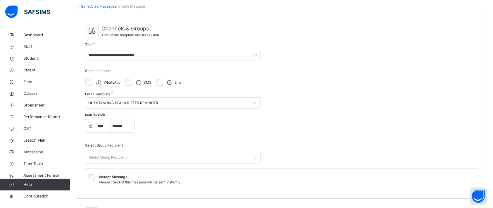
scroll to position [32, 0]
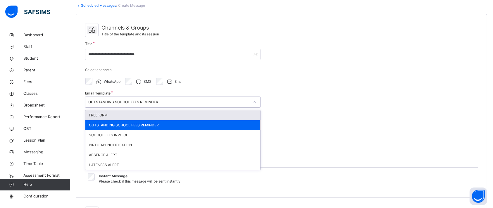
click at [152, 98] on div "OUTSTANDING SCHOOL FEES REMINDER" at bounding box center [167, 102] width 164 height 9
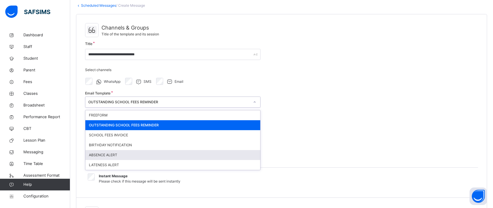
click at [110, 155] on div "ABSENCE ALERT" at bounding box center [172, 155] width 175 height 10
type input "**********"
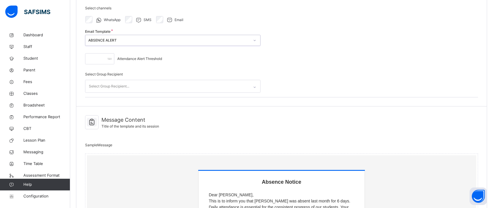
scroll to position [96, 0]
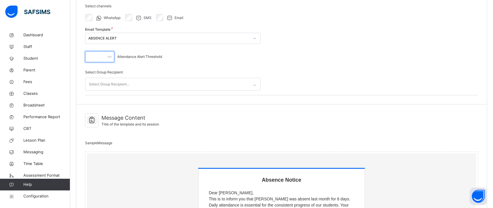
click at [91, 55] on input "*" at bounding box center [99, 56] width 29 height 11
click at [150, 62] on div "* Attendance Alert Threshold" at bounding box center [172, 56] width 175 height 17
click at [98, 56] on input "*" at bounding box center [99, 56] width 29 height 11
click at [110, 56] on div "*" at bounding box center [99, 56] width 29 height 11
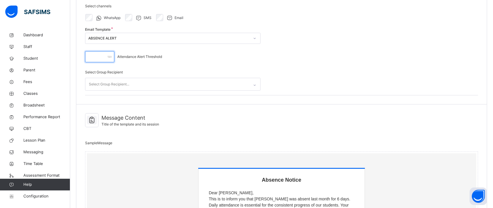
click at [110, 56] on div "*" at bounding box center [99, 56] width 29 height 11
drag, startPoint x: 110, startPoint y: 56, endPoint x: 91, endPoint y: 56, distance: 19.0
click at [91, 56] on div "*" at bounding box center [99, 56] width 29 height 11
click at [91, 56] on input "*" at bounding box center [99, 56] width 29 height 11
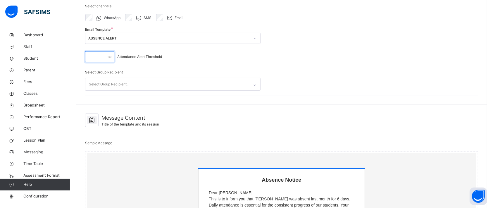
click at [91, 56] on input "*" at bounding box center [99, 56] width 29 height 11
type input "*"
click at [151, 64] on div "* Attendance Alert Threshold" at bounding box center [172, 56] width 175 height 17
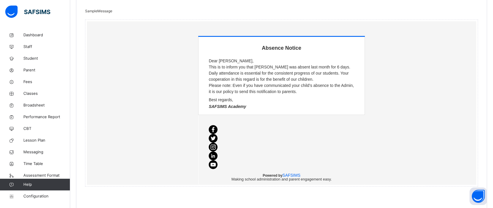
scroll to position [229, 0]
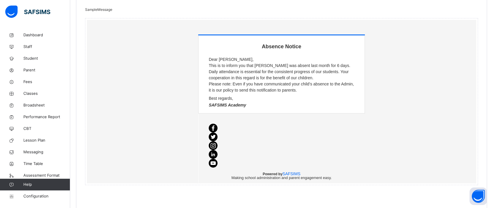
click at [262, 65] on p "This is to inform you that Michael was absent last month for 6 days." at bounding box center [282, 66] width 146 height 6
click at [228, 73] on p "Daily attendance is essential for the consistent progress of our students. Your…" at bounding box center [282, 75] width 146 height 12
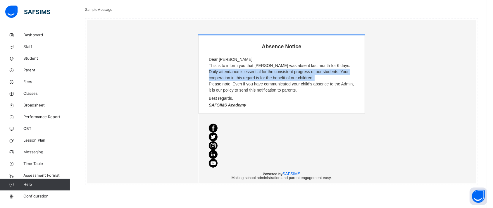
click at [228, 73] on p "Daily attendance is essential for the consistent progress of our students. Your…" at bounding box center [282, 75] width 146 height 12
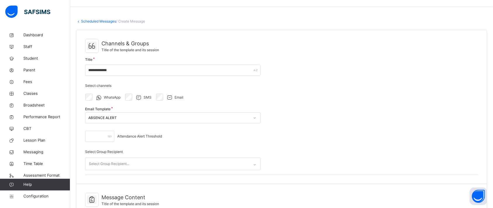
scroll to position [13, 0]
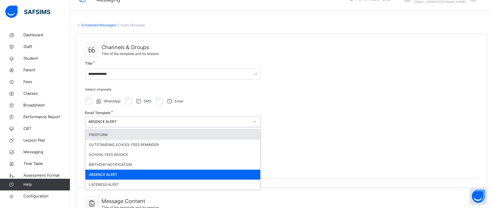
click at [161, 117] on div "ABSENCE ALERT" at bounding box center [167, 121] width 164 height 9
click at [110, 133] on div "FREEFORM" at bounding box center [172, 135] width 175 height 10
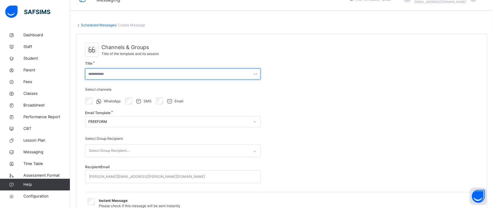
click at [135, 74] on input "text" at bounding box center [172, 73] width 175 height 11
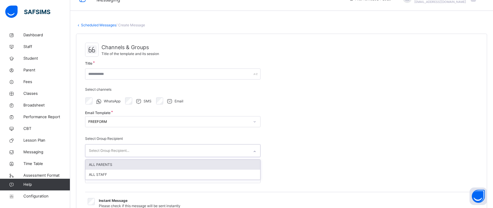
click at [129, 150] on div "Select Group Recipient..." at bounding box center [109, 150] width 40 height 11
click at [134, 165] on div "ALL PARENTS" at bounding box center [172, 165] width 175 height 10
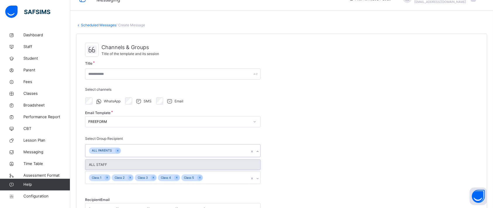
click at [156, 147] on div "ALL PARENTS" at bounding box center [167, 150] width 164 height 12
click at [136, 161] on div "ALL STAFF" at bounding box center [172, 165] width 175 height 10
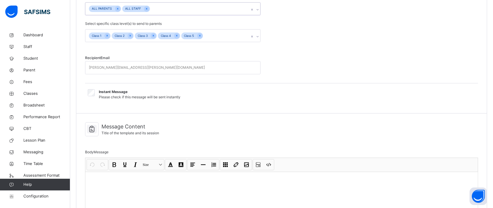
scroll to position [159, 0]
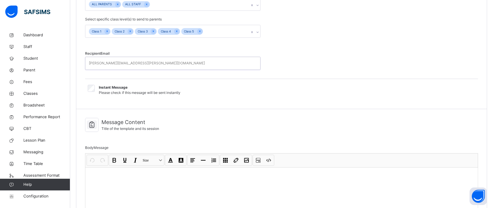
click at [103, 59] on div "john.doe@flexisaf.com" at bounding box center [147, 63] width 116 height 11
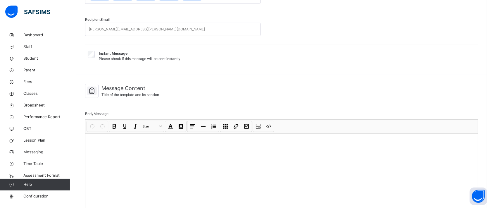
select select "*"
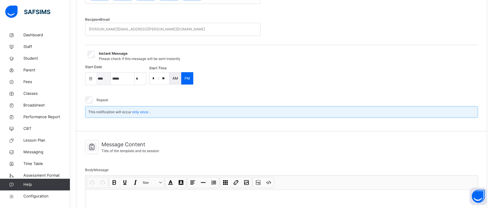
select select "****"
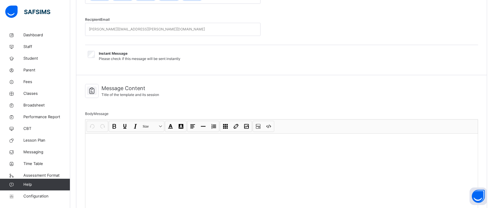
select select "*"
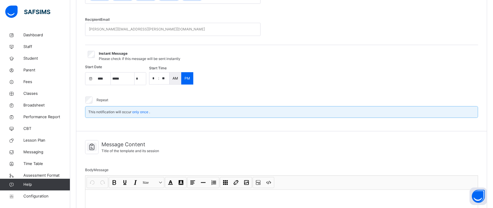
select select "****"
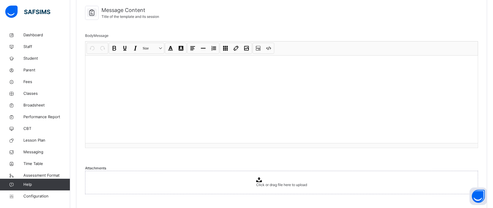
scroll to position [272, 0]
click at [130, 59] on p at bounding box center [281, 62] width 383 height 6
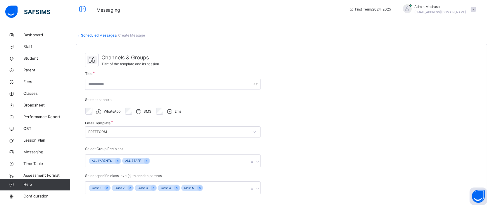
scroll to position [0, 0]
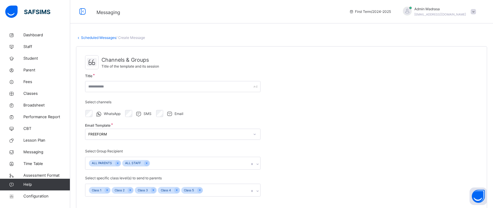
click at [108, 37] on link "Scheduled Messages" at bounding box center [98, 37] width 35 height 4
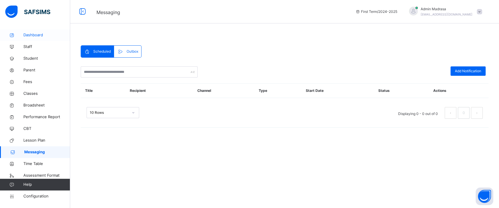
click at [38, 34] on span "Dashboard" at bounding box center [46, 35] width 47 height 6
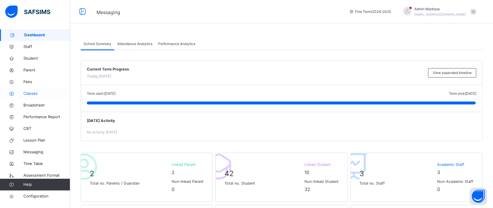
click at [28, 89] on link "Classes" at bounding box center [35, 94] width 70 height 12
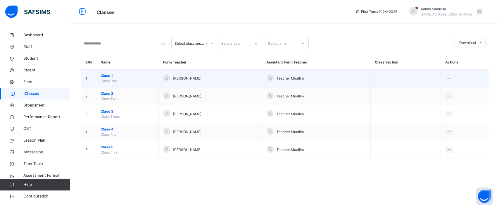
click at [110, 75] on span "Class 1" at bounding box center [127, 75] width 53 height 5
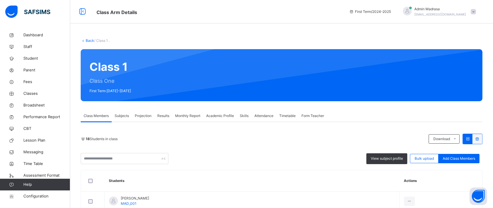
click at [189, 116] on span "Monthly Report" at bounding box center [187, 115] width 25 height 5
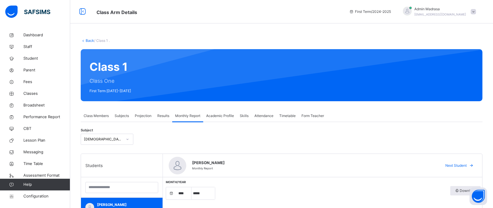
select select "****"
select select "*"
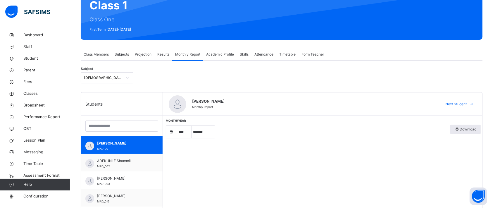
scroll to position [60, 0]
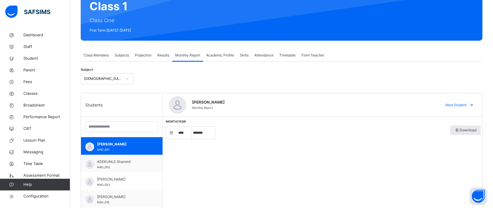
click at [241, 151] on div "Month/Year **** **** **** ***** ******* ******** ***** ***** *** **** Download" at bounding box center [322, 135] width 319 height 37
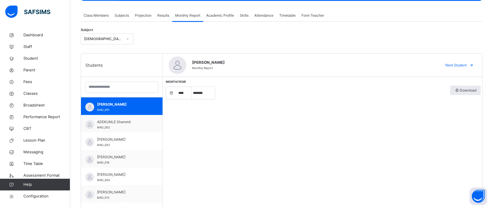
scroll to position [102, 0]
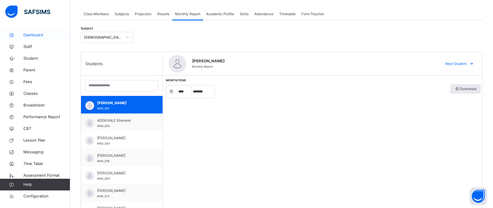
click at [40, 40] on link "Dashboard" at bounding box center [35, 35] width 70 height 12
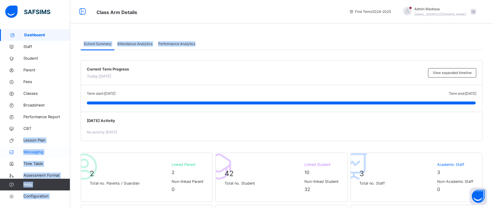
drag, startPoint x: 247, startPoint y: 24, endPoint x: 0, endPoint y: 158, distance: 281.2
click at [32, 46] on span "Staff" at bounding box center [46, 47] width 47 height 6
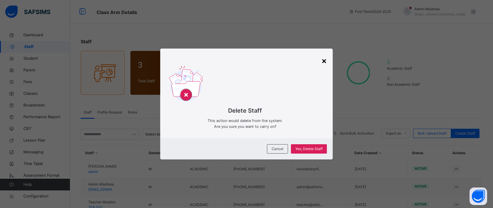
click at [327, 63] on div "×" at bounding box center [324, 60] width 6 height 12
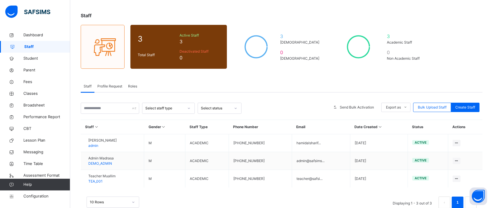
scroll to position [41, 0]
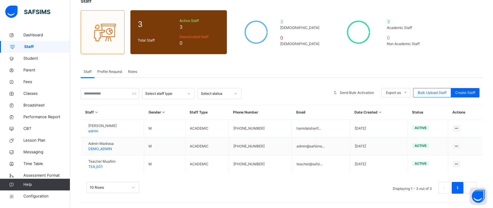
click at [135, 74] on span "Roles" at bounding box center [132, 71] width 9 height 5
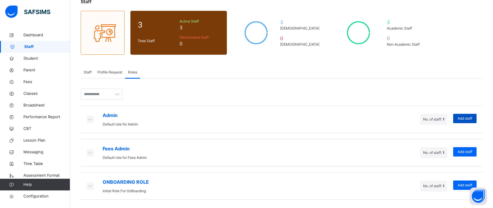
click at [470, 120] on span "Add staff" at bounding box center [464, 118] width 15 height 5
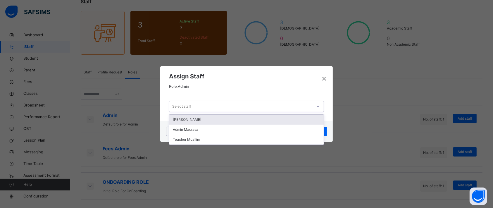
click at [261, 102] on div "Select staff" at bounding box center [240, 106] width 143 height 9
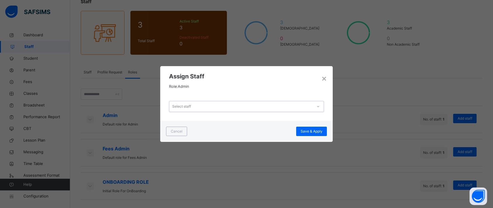
click at [261, 102] on div "Select staff" at bounding box center [240, 106] width 143 height 9
click at [326, 81] on div "×" at bounding box center [324, 78] width 6 height 12
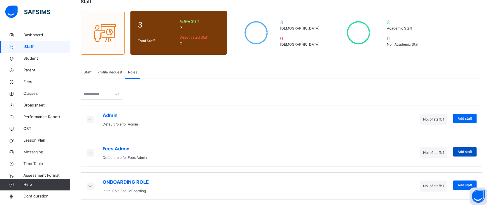
click at [470, 152] on span "Add staff" at bounding box center [464, 151] width 15 height 5
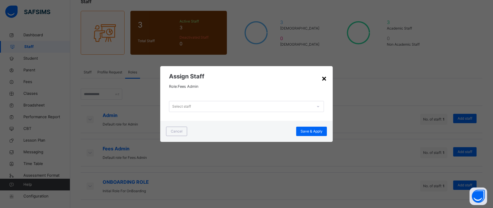
click at [324, 77] on div "×" at bounding box center [324, 78] width 6 height 12
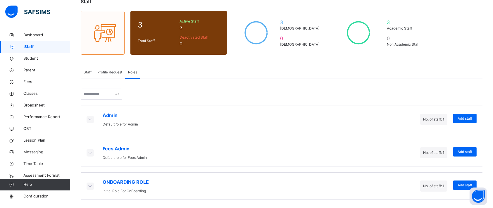
click at [118, 73] on span "Profile Request" at bounding box center [109, 72] width 25 height 5
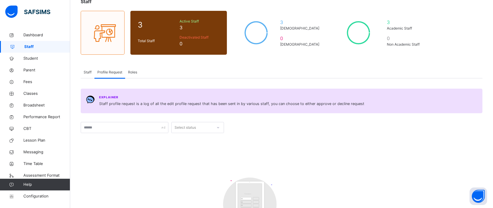
click at [118, 73] on span "Profile Request" at bounding box center [109, 72] width 25 height 5
click at [217, 67] on div "Staff Profile Request Roles" at bounding box center [282, 72] width 402 height 12
click at [133, 70] on span "Roles" at bounding box center [132, 72] width 9 height 5
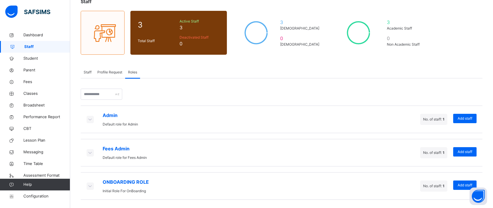
click at [201, 87] on div "Admin Default role for Admin No. of staff: 1 Add staff Fees Admin Default role …" at bounding box center [282, 138] width 402 height 121
click at [92, 185] on icon at bounding box center [90, 186] width 6 height 6
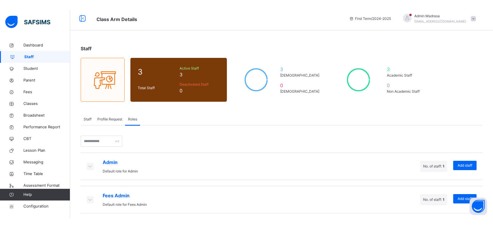
scroll to position [0, 0]
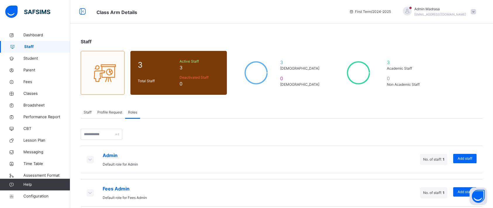
click at [165, 27] on div "Staff 3 Total Staff Active Staff 3 Deactivated Staff 0 3 Male 0 Female 3 Academ…" at bounding box center [281, 136] width 423 height 272
click at [223, 115] on div "Staff Profile Request Roles" at bounding box center [282, 112] width 402 height 12
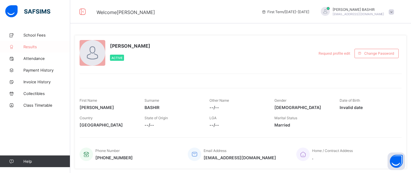
click at [34, 49] on span "Results" at bounding box center [46, 46] width 47 height 5
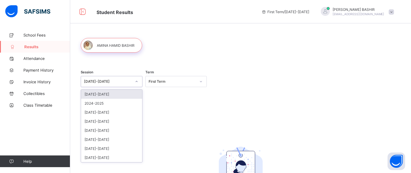
click at [120, 82] on div "[DATE]-[DATE]" at bounding box center [108, 81] width 48 height 4
click at [104, 104] on div "2024-2025" at bounding box center [111, 103] width 61 height 9
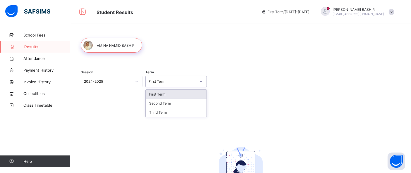
click at [173, 82] on div "First Term" at bounding box center [172, 81] width 48 height 4
click at [158, 104] on div "Second Term" at bounding box center [176, 103] width 61 height 9
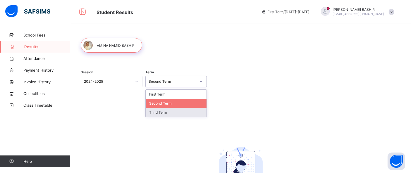
drag, startPoint x: 174, startPoint y: 81, endPoint x: 163, endPoint y: 110, distance: 31.2
click at [163, 87] on div "option Second Term, selected. option Third Term focused, 3 of 3. 3 results avai…" at bounding box center [176, 81] width 62 height 11
click at [163, 110] on div "Third Term" at bounding box center [176, 112] width 61 height 9
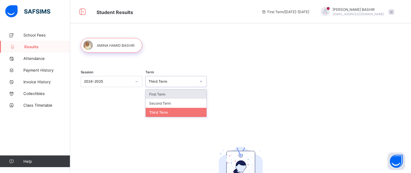
click at [163, 81] on div "Third Term" at bounding box center [172, 81] width 48 height 4
click at [160, 92] on div "First Term" at bounding box center [176, 94] width 61 height 9
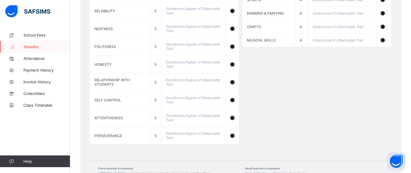
scroll to position [562, 0]
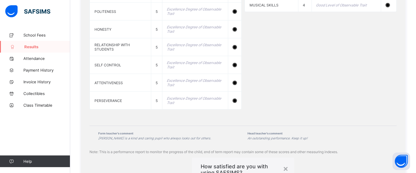
drag, startPoint x: 415, startPoint y: 19, endPoint x: 395, endPoint y: 80, distance: 64.7
click at [283, 163] on div "×" at bounding box center [286, 168] width 6 height 10
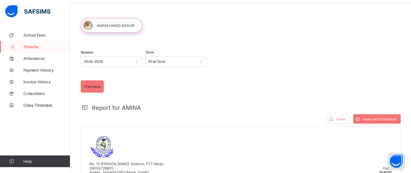
scroll to position [0, 0]
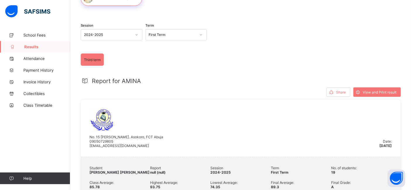
scroll to position [54, 0]
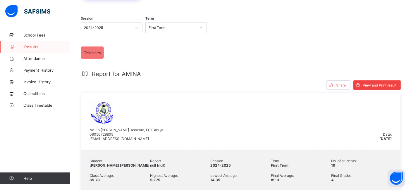
click at [382, 86] on span "View and Print result" at bounding box center [379, 85] width 34 height 4
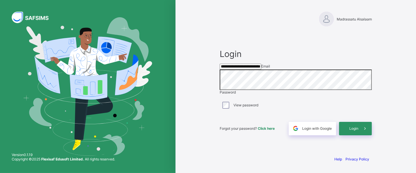
click at [261, 65] on input "**********" at bounding box center [240, 67] width 42 height 6
type input "**********"
click at [352, 132] on div "Login" at bounding box center [355, 128] width 33 height 13
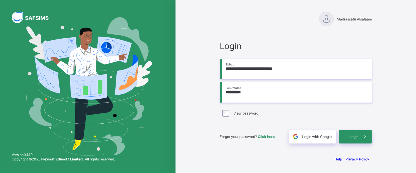
click at [250, 95] on input "*********" at bounding box center [295, 92] width 152 height 20
type input "**********"
click at [351, 136] on span "Login" at bounding box center [353, 136] width 9 height 4
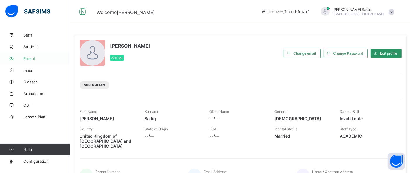
click at [30, 58] on span "Parent" at bounding box center [46, 58] width 47 height 5
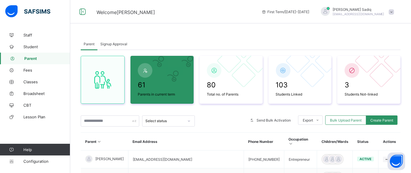
click at [206, 116] on div at bounding box center [221, 120] width 46 height 11
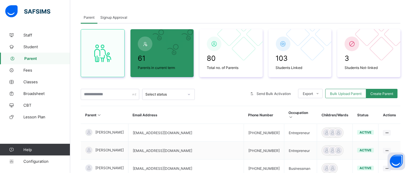
scroll to position [24, 0]
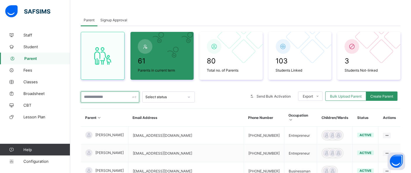
click at [94, 99] on input "text" at bounding box center [110, 96] width 58 height 11
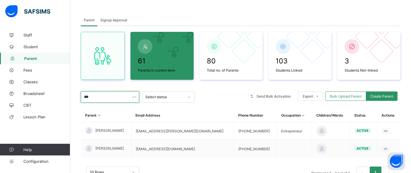
scroll to position [49, 0]
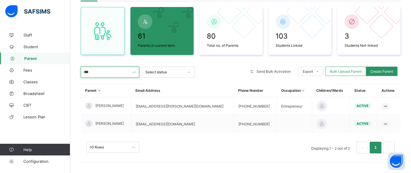
type input "***"
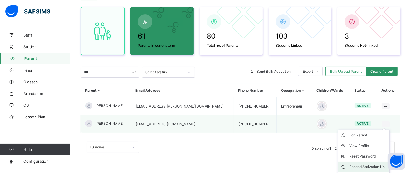
click at [357, 164] on div "Resend Activation Link" at bounding box center [368, 167] width 38 height 6
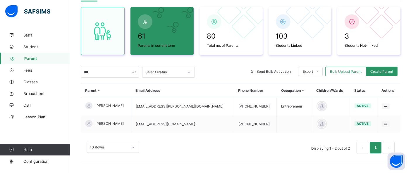
click at [235, 155] on div "10 Rows Displaying 1 - 2 out of 2 1" at bounding box center [240, 144] width 319 height 29
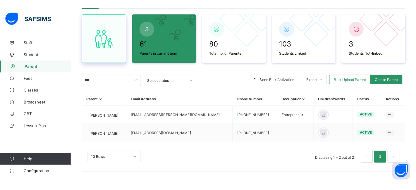
scroll to position [32, 0]
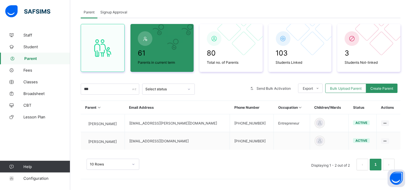
click at [231, 160] on div "10 Rows Displaying 1 - 2 out of 2 1" at bounding box center [241, 165] width 308 height 12
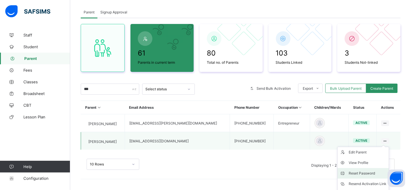
click at [365, 172] on div "Reset Password" at bounding box center [367, 173] width 38 height 6
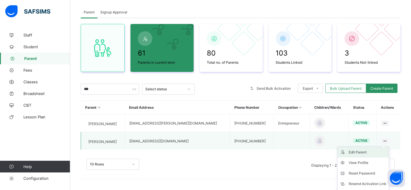
click at [362, 150] on div "Edit Parent" at bounding box center [367, 152] width 38 height 6
select select "**"
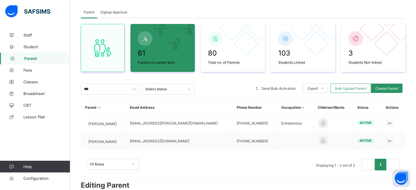
scroll to position [159, 0]
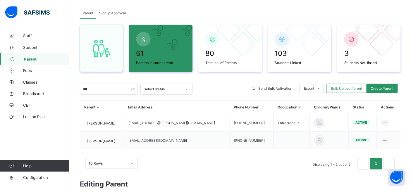
scroll to position [29, 0]
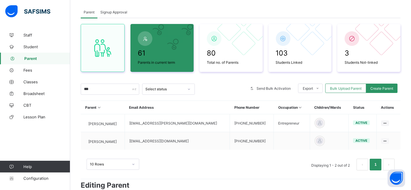
click at [394, 173] on div "×" at bounding box center [392, 192] width 6 height 10
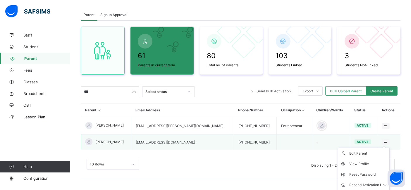
scroll to position [32, 0]
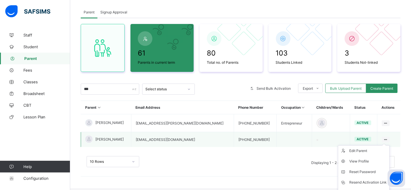
type input "***"
click at [388, 145] on ul "Edit Parent View Profile Reset Password Resend Activation Link Change Email Lin…" at bounding box center [364, 182] width 52 height 74
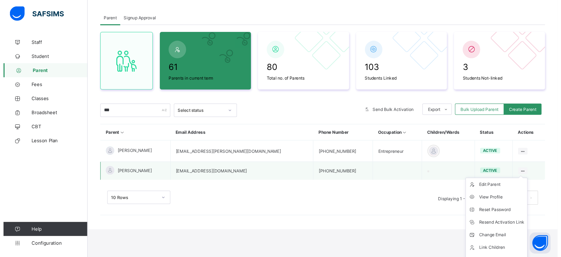
scroll to position [0, 0]
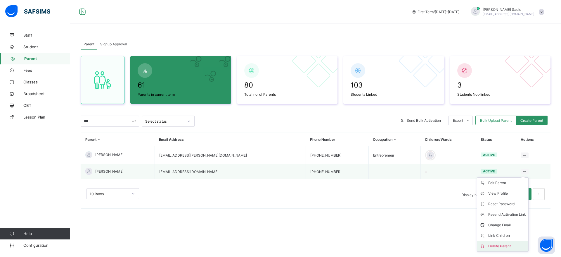
click at [410, 190] on div "Delete Parent" at bounding box center [507, 246] width 38 height 6
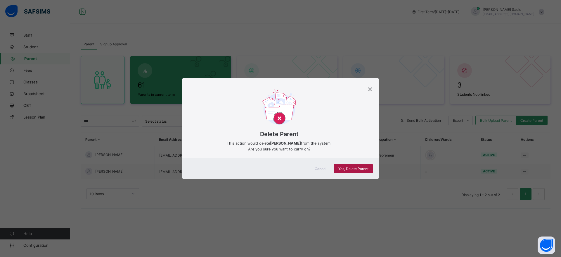
click at [347, 169] on span "Yes, Delete Parent" at bounding box center [353, 168] width 30 height 4
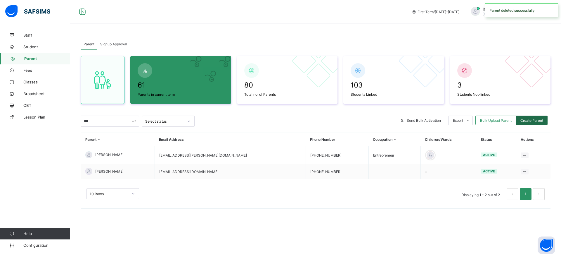
click at [410, 117] on div "Create Parent" at bounding box center [532, 119] width 32 height 9
select select "**"
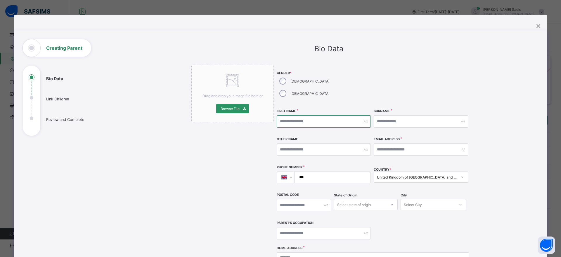
click at [304, 115] on input "text" at bounding box center [324, 121] width 94 height 12
type input "***"
click at [404, 115] on input "text" at bounding box center [421, 121] width 94 height 12
type input "*****"
click at [334, 115] on input "***" at bounding box center [324, 121] width 94 height 12
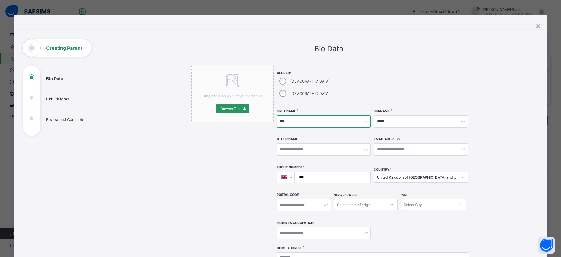
click at [334, 115] on input "***" at bounding box center [324, 121] width 94 height 12
type input "****"
click at [395, 115] on input "*****" at bounding box center [421, 121] width 94 height 12
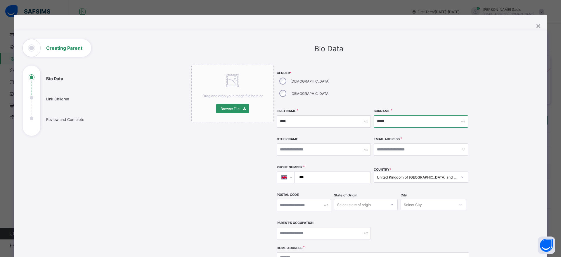
click at [395, 115] on input "*****" at bounding box center [421, 121] width 94 height 12
type input "****"
click at [393, 143] on input "email" at bounding box center [421, 149] width 94 height 12
type input "**********"
click at [340, 172] on input "***" at bounding box center [332, 177] width 72 height 11
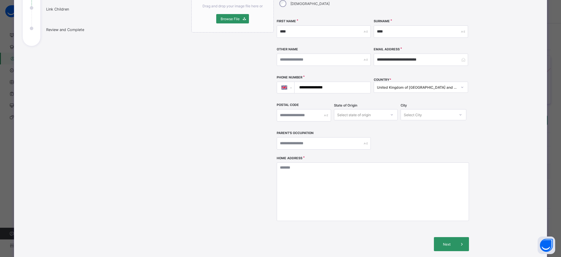
scroll to position [105, 0]
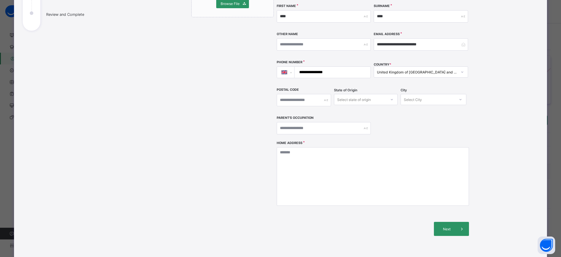
type input "**********"
click at [313, 151] on textarea at bounding box center [373, 176] width 192 height 58
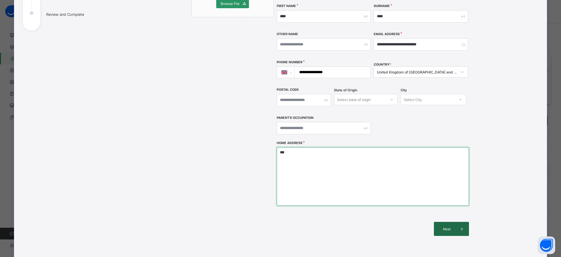
type textarea "***"
click at [410, 190] on span "Next" at bounding box center [446, 228] width 17 height 4
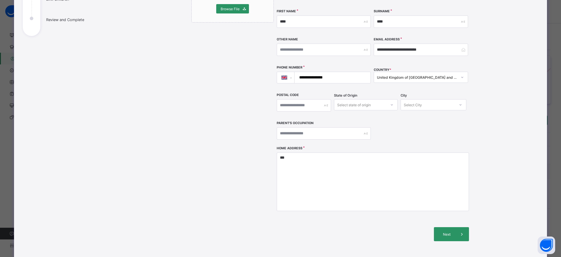
scroll to position [133, 0]
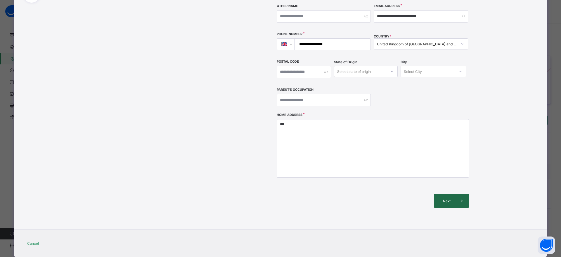
click at [410, 190] on span "Next" at bounding box center [446, 200] width 17 height 4
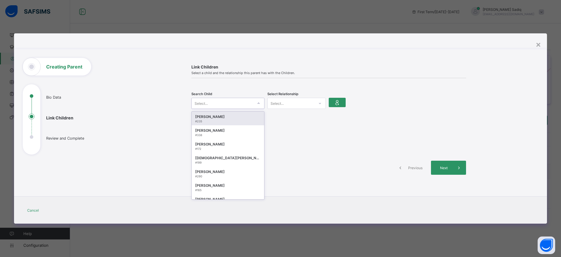
click at [221, 100] on div "Select..." at bounding box center [222, 103] width 61 height 8
type input "*****"
click at [220, 116] on div "Abdul Hakeem Umar" at bounding box center [227, 117] width 65 height 6
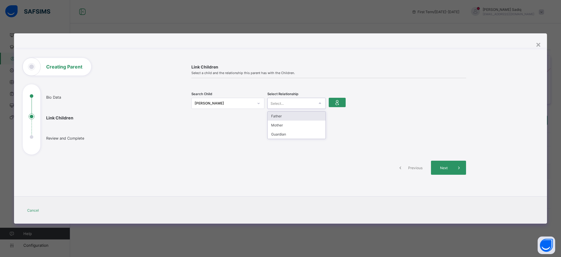
click at [286, 100] on div "Select..." at bounding box center [291, 103] width 47 height 8
click at [289, 136] on div "Guardian" at bounding box center [297, 133] width 58 height 9
click at [339, 102] on icon at bounding box center [337, 102] width 8 height 7
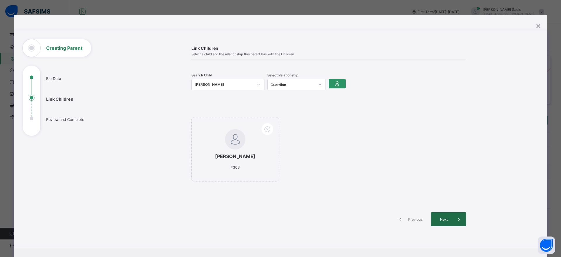
click at [410, 190] on span at bounding box center [459, 219] width 14 height 14
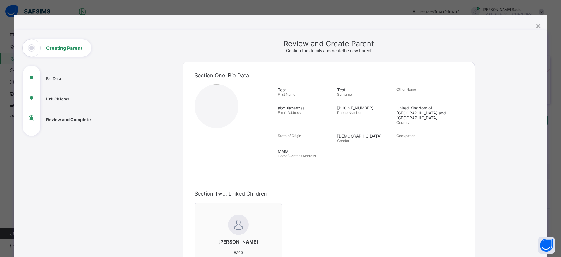
scroll to position [132, 0]
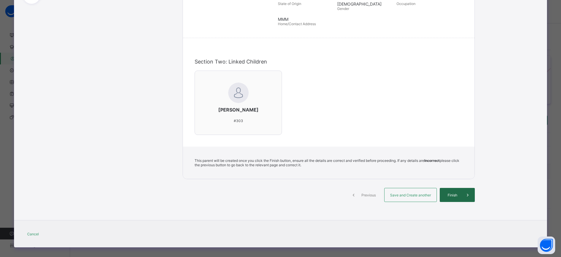
click at [410, 188] on div "Finish" at bounding box center [457, 195] width 35 height 14
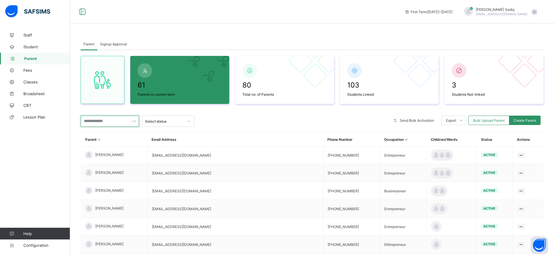
click at [110, 124] on input "text" at bounding box center [110, 120] width 58 height 11
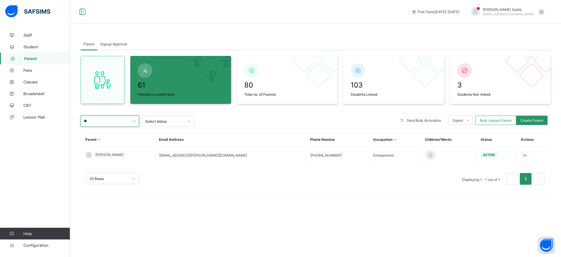
type input "*"
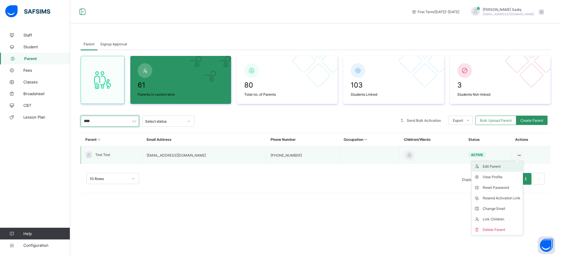
type input "****"
click at [492, 168] on div "Edit Parent" at bounding box center [502, 166] width 38 height 6
select select "**"
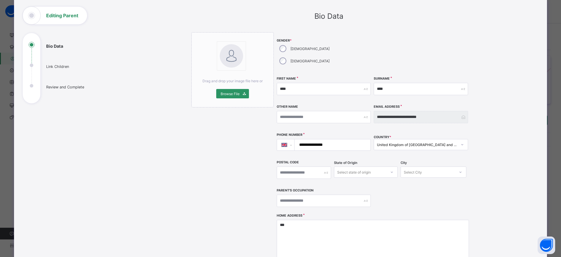
scroll to position [51, 0]
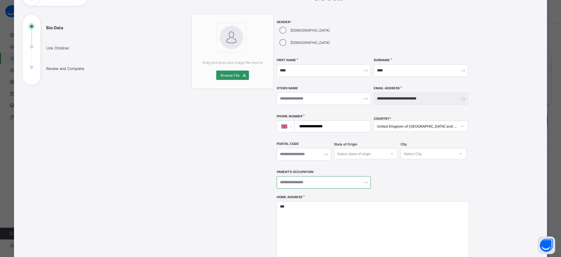
click at [314, 176] on input "text" at bounding box center [324, 182] width 94 height 12
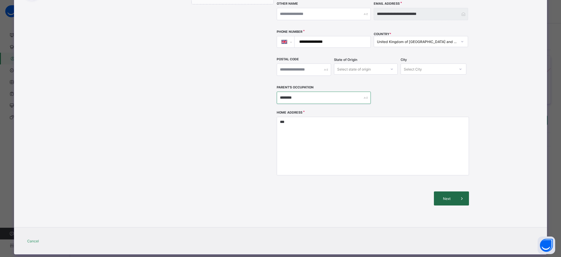
type input "********"
click at [434, 191] on div "Next" at bounding box center [451, 198] width 35 height 14
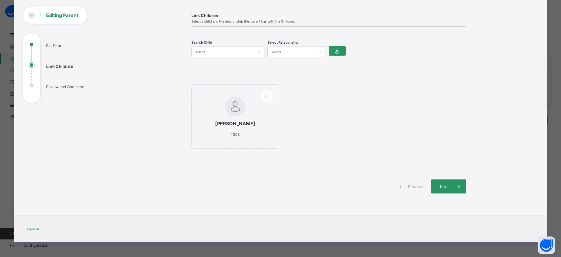
scroll to position [33, 0]
click at [439, 183] on div "Next" at bounding box center [448, 186] width 35 height 14
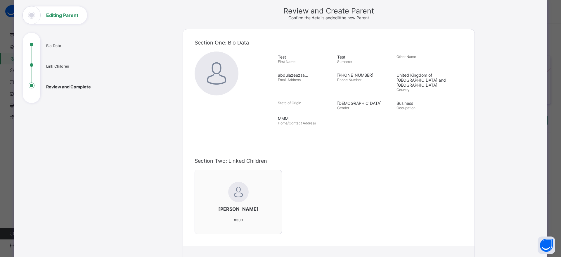
scroll to position [132, 0]
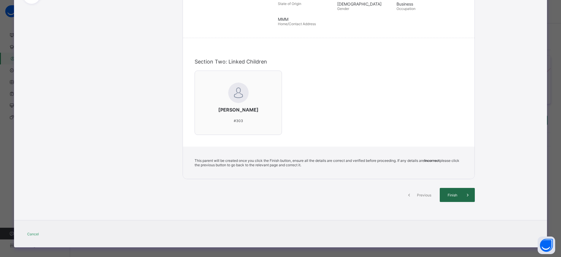
click at [458, 193] on span "Finish" at bounding box center [452, 195] width 17 height 4
